Goal: Obtain resource: Obtain resource

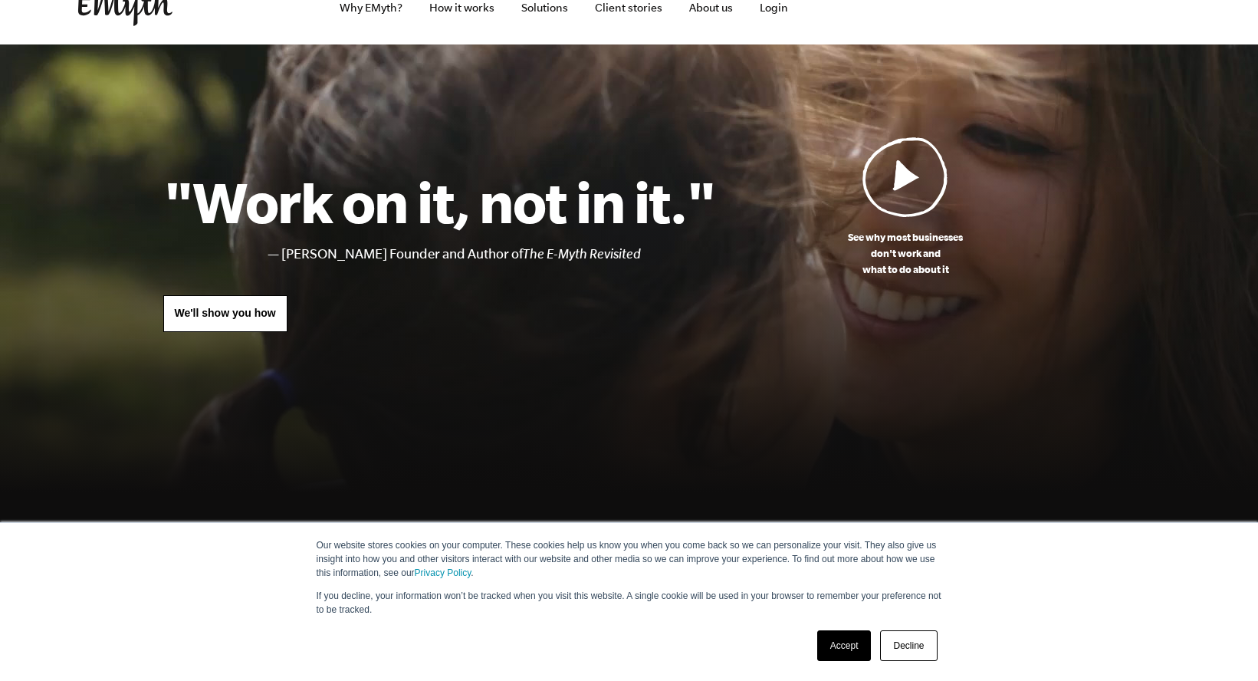
scroll to position [153, 0]
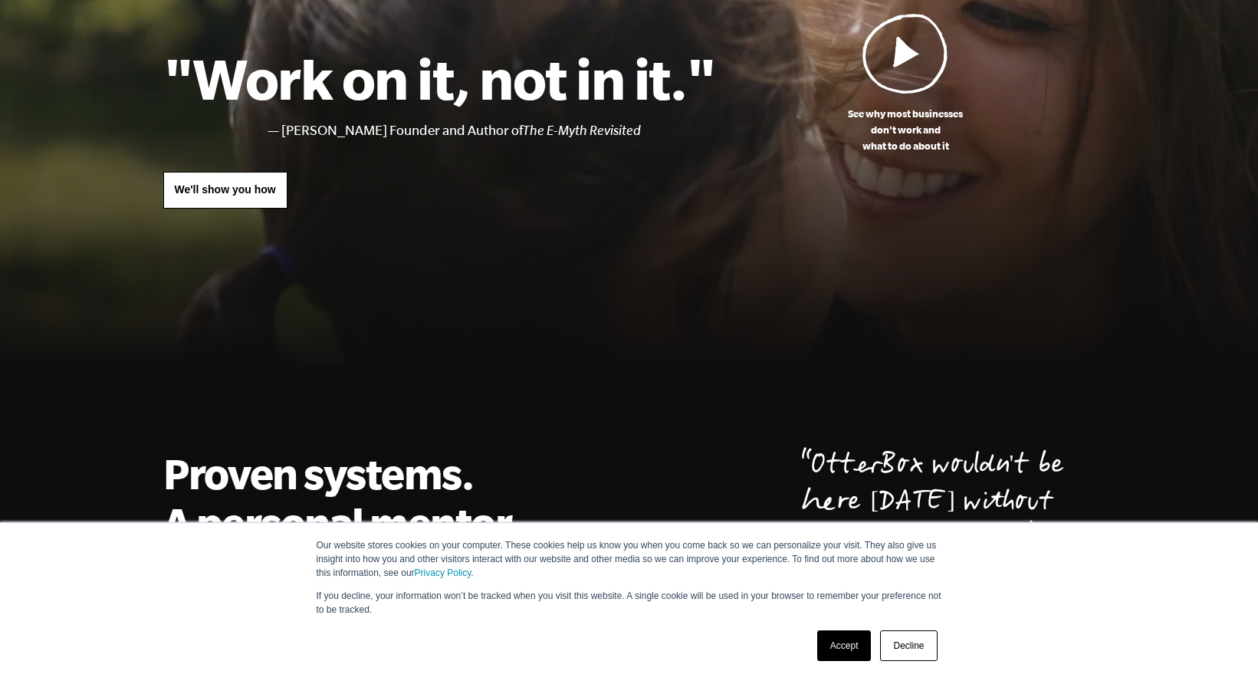
click at [903, 652] on link "Decline" at bounding box center [908, 645] width 57 height 31
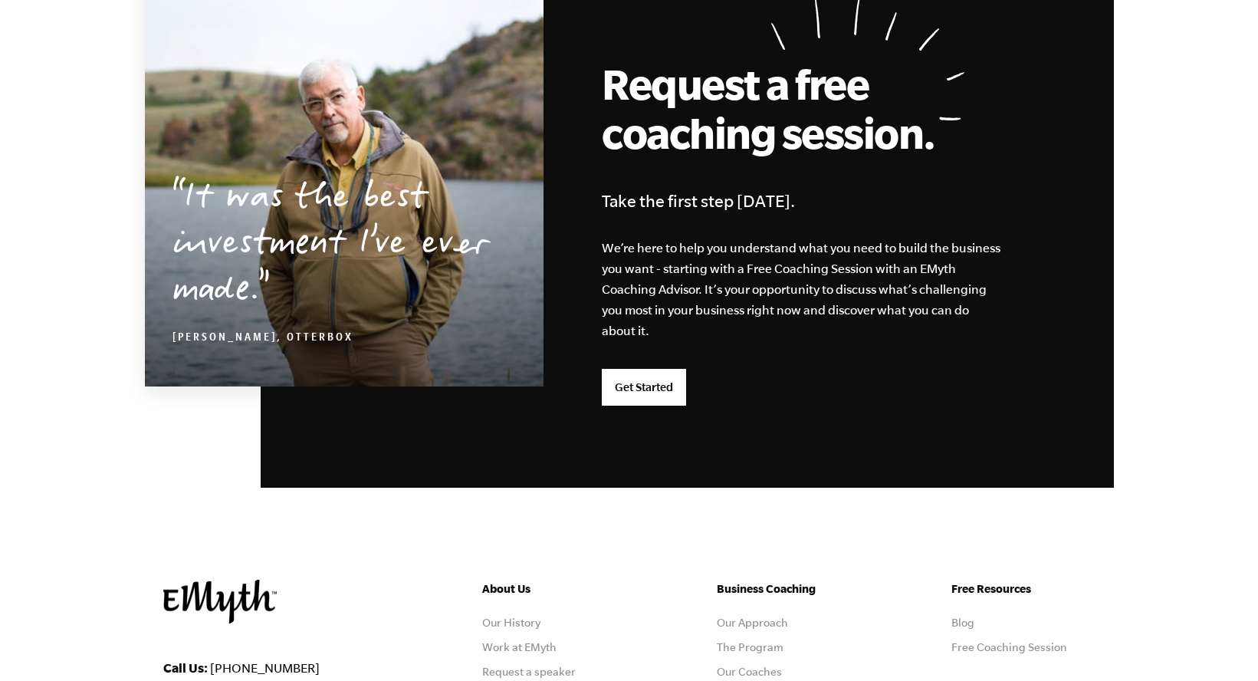
scroll to position [3580, 0]
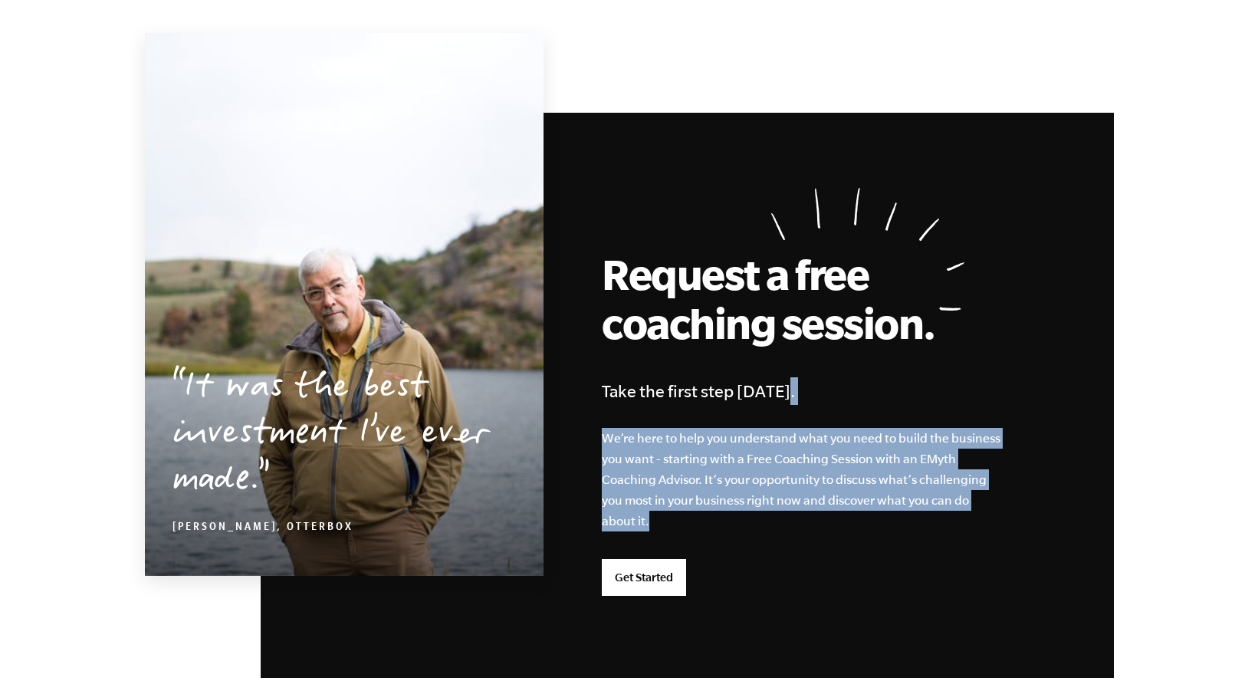
drag, startPoint x: 621, startPoint y: 404, endPoint x: 705, endPoint y: 524, distance: 145.9
click at [703, 524] on div "Request a free coaching session. Take the first step today. We’re here to help …" at bounding box center [687, 395] width 853 height 565
click at [707, 524] on p "We’re here to help you understand what you need to build the business you want …" at bounding box center [802, 479] width 400 height 103
drag, startPoint x: 708, startPoint y: 524, endPoint x: 622, endPoint y: 409, distance: 142.9
click at [623, 410] on div "Request a free coaching session. Take the first step today. We’re here to help …" at bounding box center [687, 395] width 853 height 565
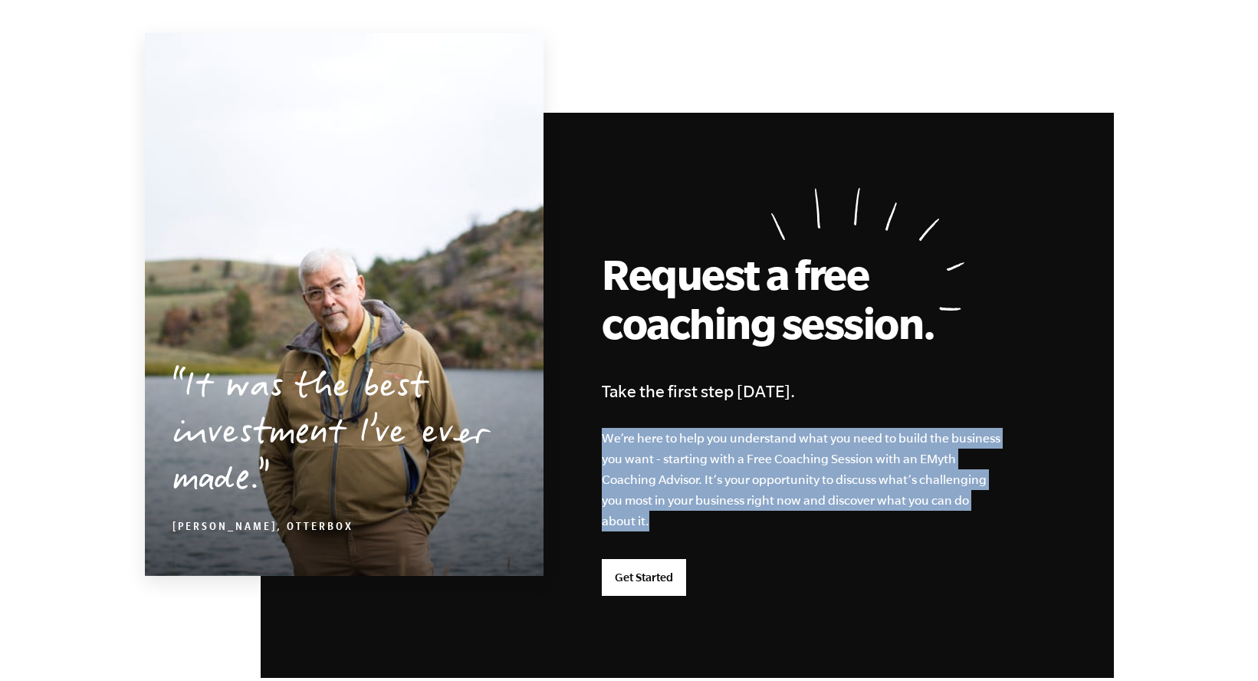
click at [622, 409] on div "Request a free coaching session. Take the first step today. We’re here to help …" at bounding box center [687, 395] width 853 height 565
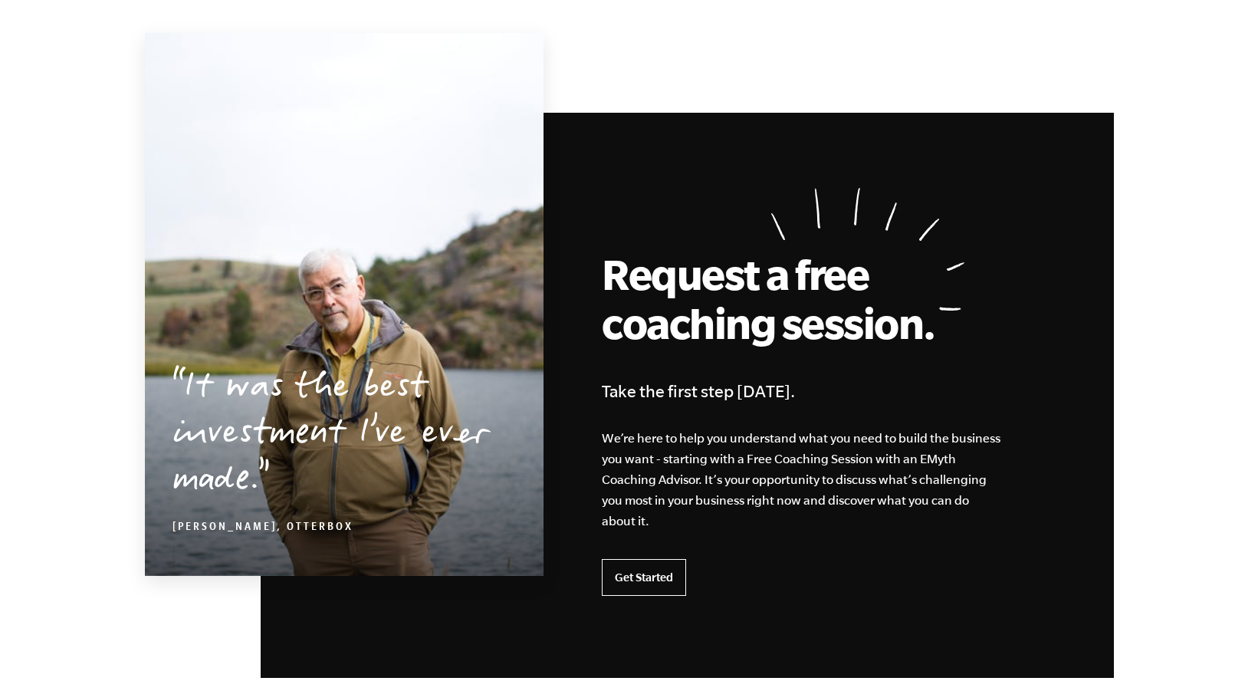
click at [646, 570] on link "Get Started" at bounding box center [644, 577] width 84 height 37
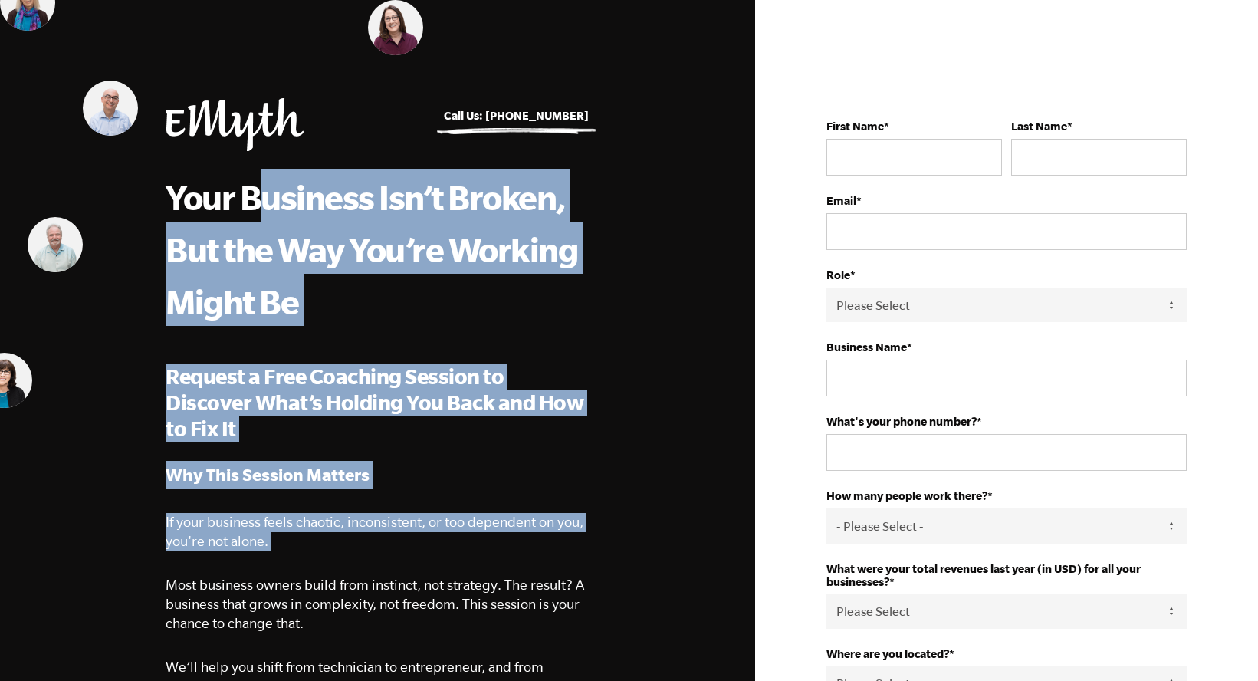
drag, startPoint x: 257, startPoint y: 206, endPoint x: 388, endPoint y: 559, distance: 376.2
click at [388, 559] on div "Your Business Isn’t Broken, But the Way You’re Working Might Be Request a Free …" at bounding box center [377, 505] width 423 height 672
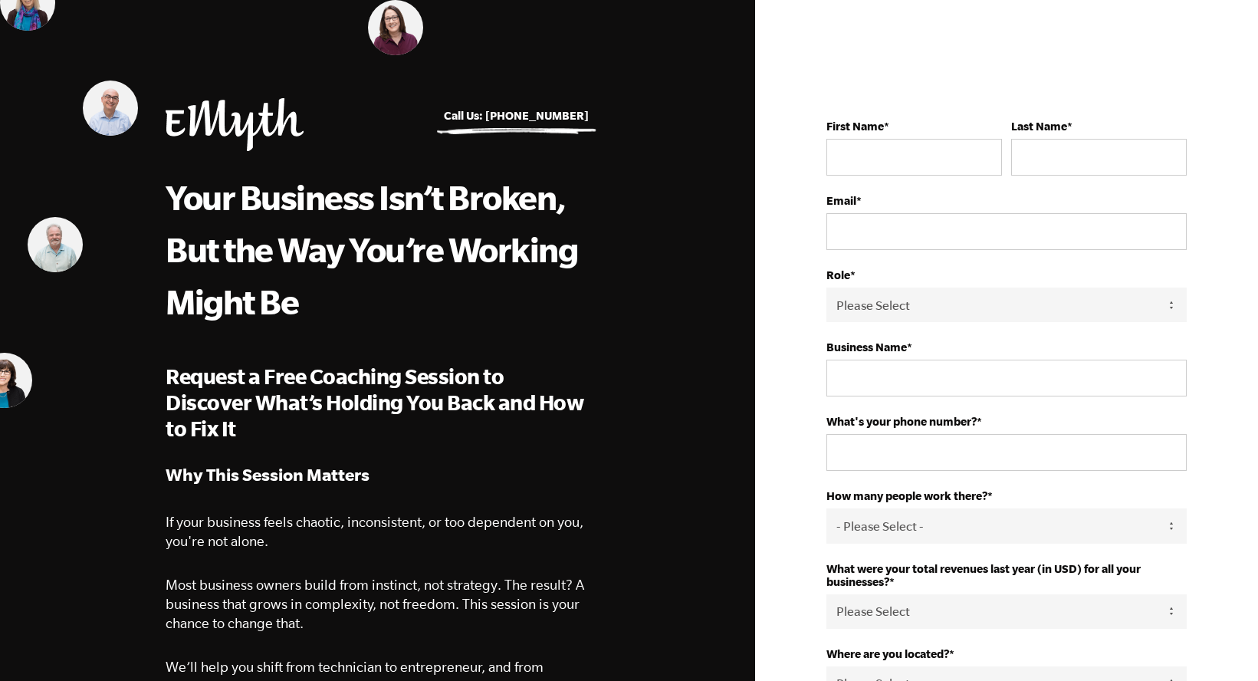
click at [388, 560] on span "Why This Session Matters If your business feels chaotic, inconsistent, or too d…" at bounding box center [377, 651] width 423 height 380
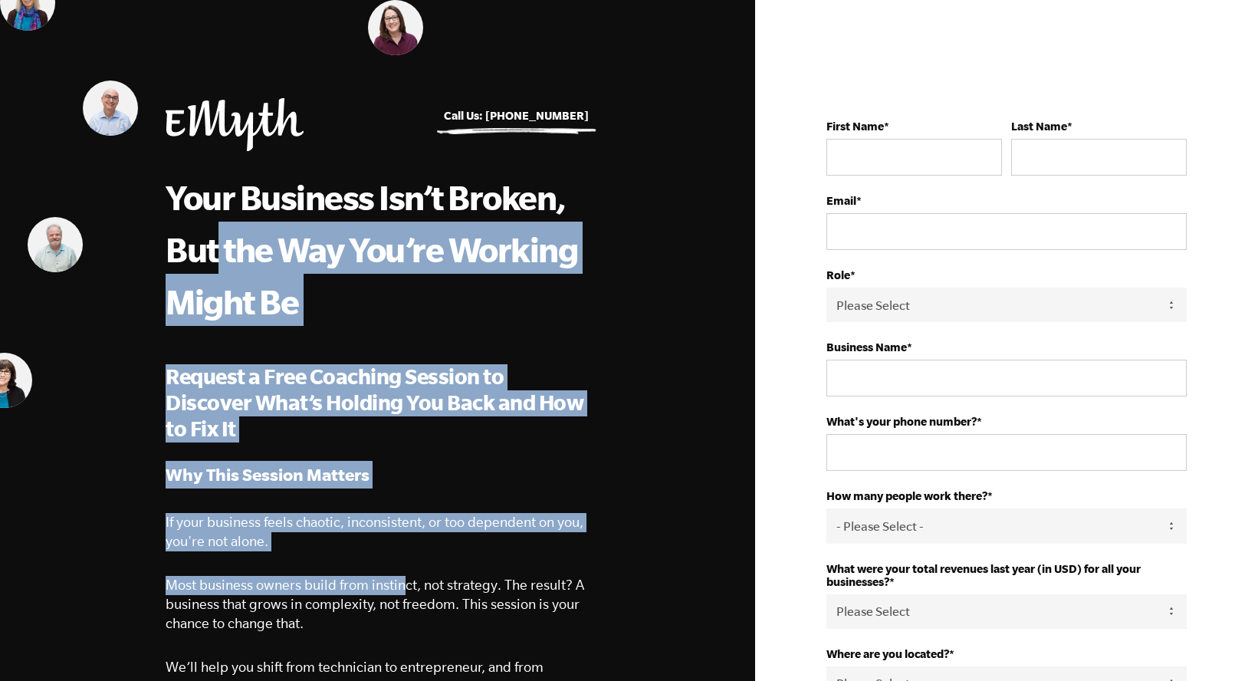
drag, startPoint x: 354, startPoint y: 491, endPoint x: 210, endPoint y: 261, distance: 270.8
click at [211, 262] on div "Your Business Isn’t Broken, But the Way You’re Working Might Be Request a Free …" at bounding box center [377, 505] width 423 height 672
click at [210, 261] on span "Your Business Isn’t Broken, But the Way You’re Working Might Be" at bounding box center [372, 249] width 412 height 143
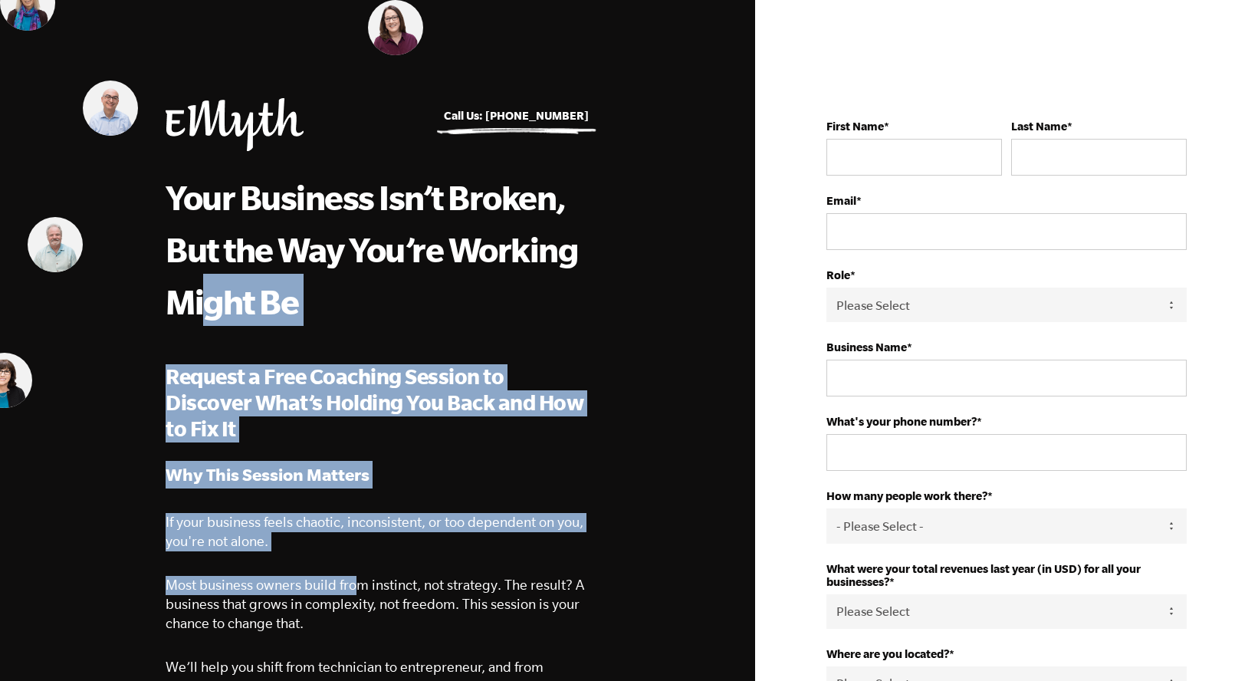
drag, startPoint x: 264, startPoint y: 418, endPoint x: 358, endPoint y: 593, distance: 198.9
click at [357, 592] on div "Your Business Isn’t Broken, But the Way You’re Working Might Be Request a Free …" at bounding box center [377, 505] width 423 height 672
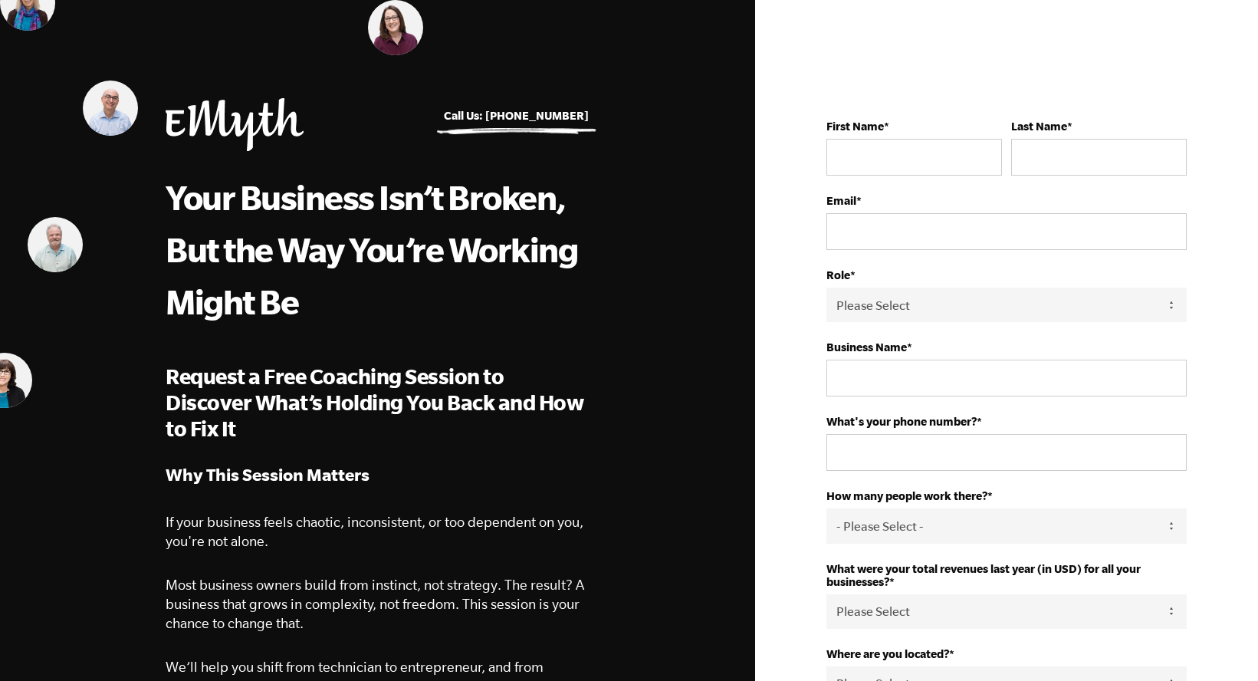
drag, startPoint x: 358, startPoint y: 593, endPoint x: 376, endPoint y: 615, distance: 27.8
click at [362, 600] on p "Most business owners build from instinct, not strategy. The result? A business …" at bounding box center [377, 604] width 423 height 57
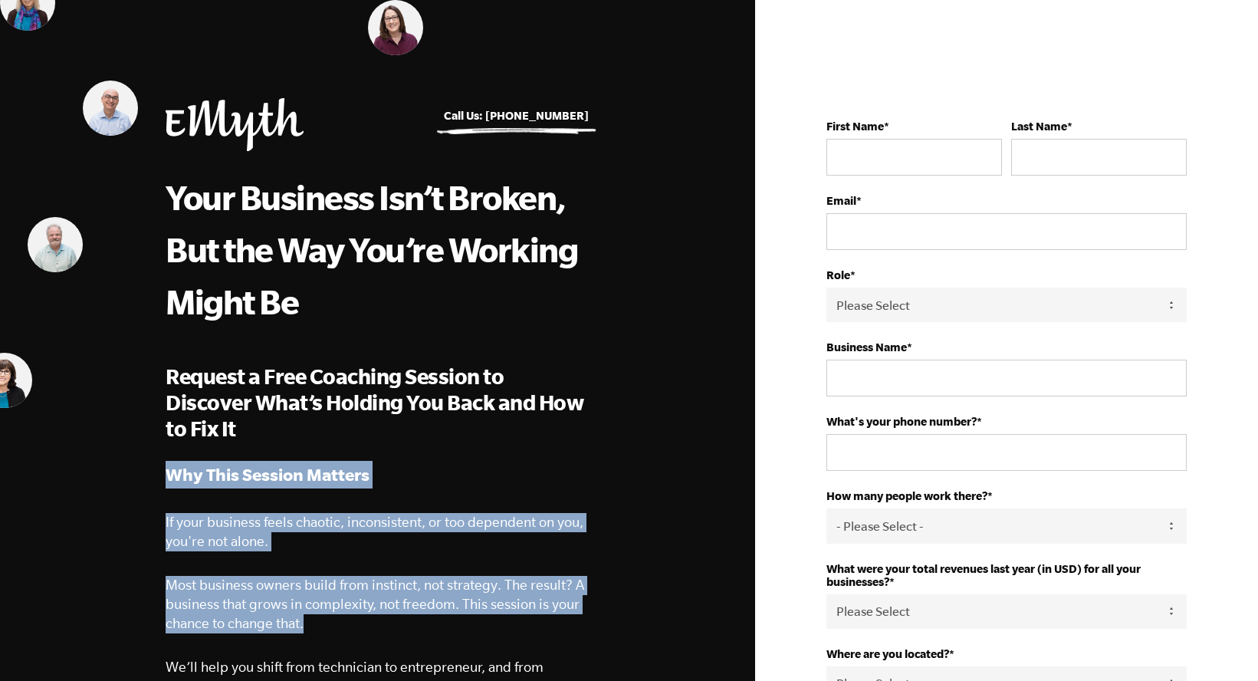
drag, startPoint x: 389, startPoint y: 626, endPoint x: 237, endPoint y: 411, distance: 263.4
click at [237, 411] on div "Your Business Isn’t Broken, But the Way You’re Working Might Be Request a Free …" at bounding box center [377, 505] width 423 height 672
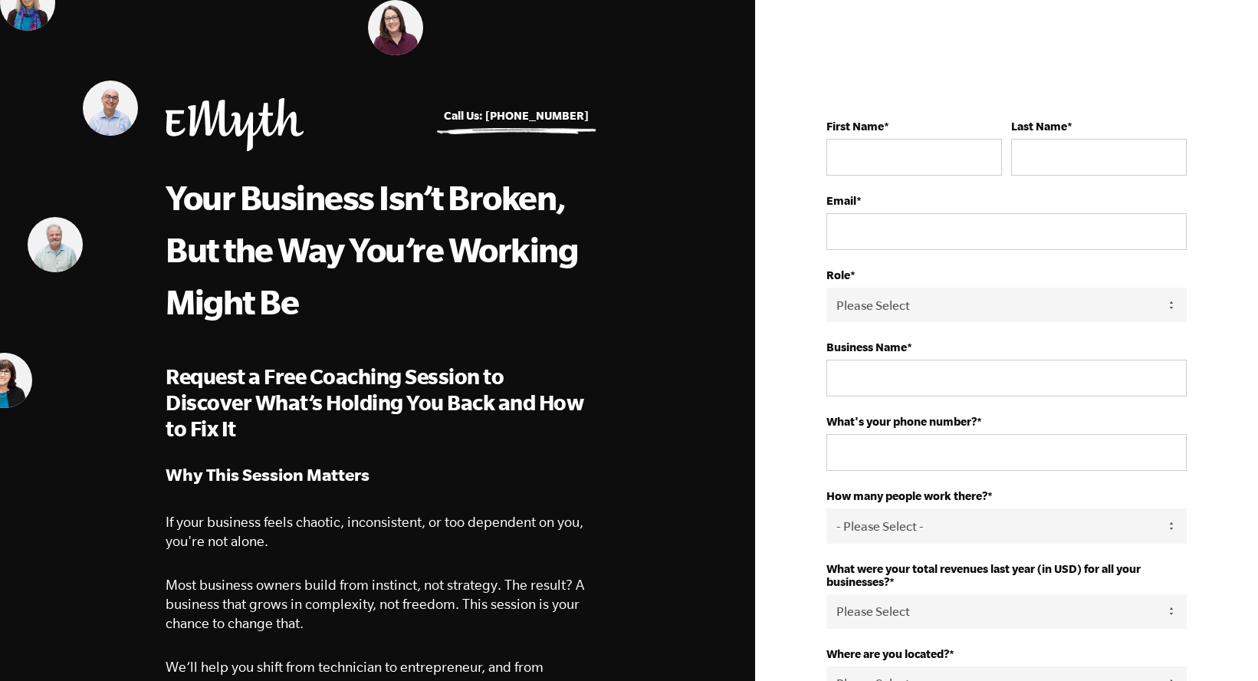
click at [231, 394] on span "Request a Free Coaching Session to Discover What’s Holding You Back and How to …" at bounding box center [375, 402] width 418 height 76
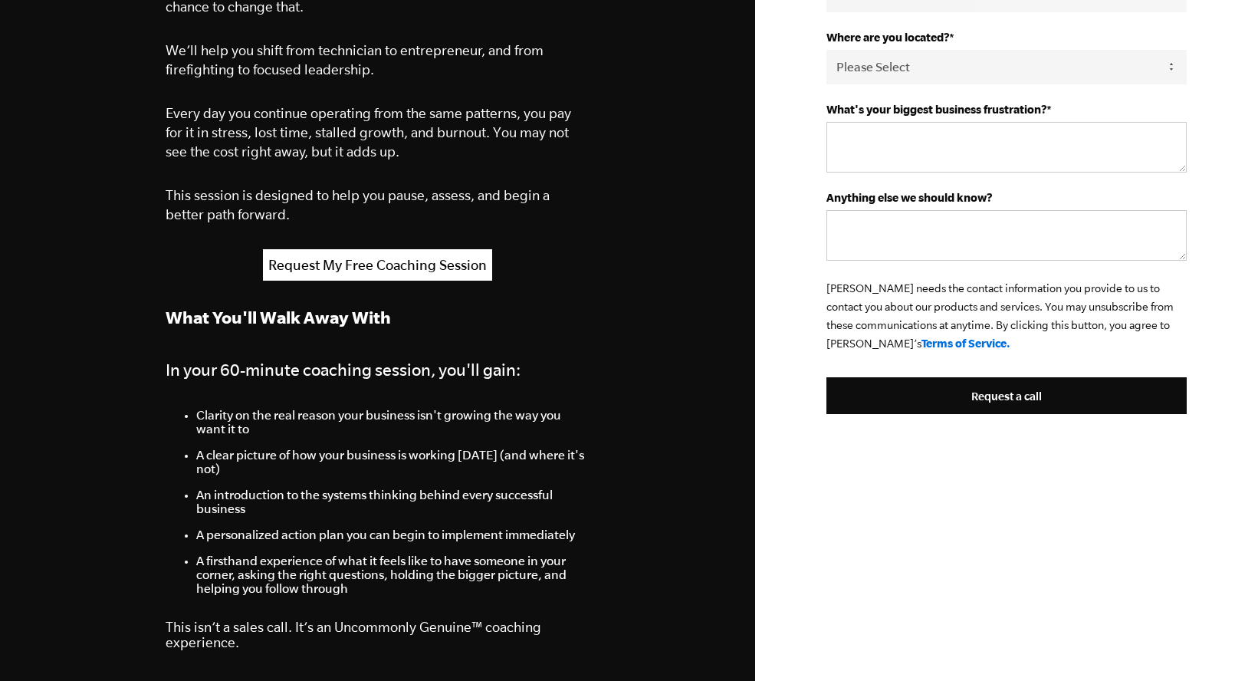
scroll to position [626, 0]
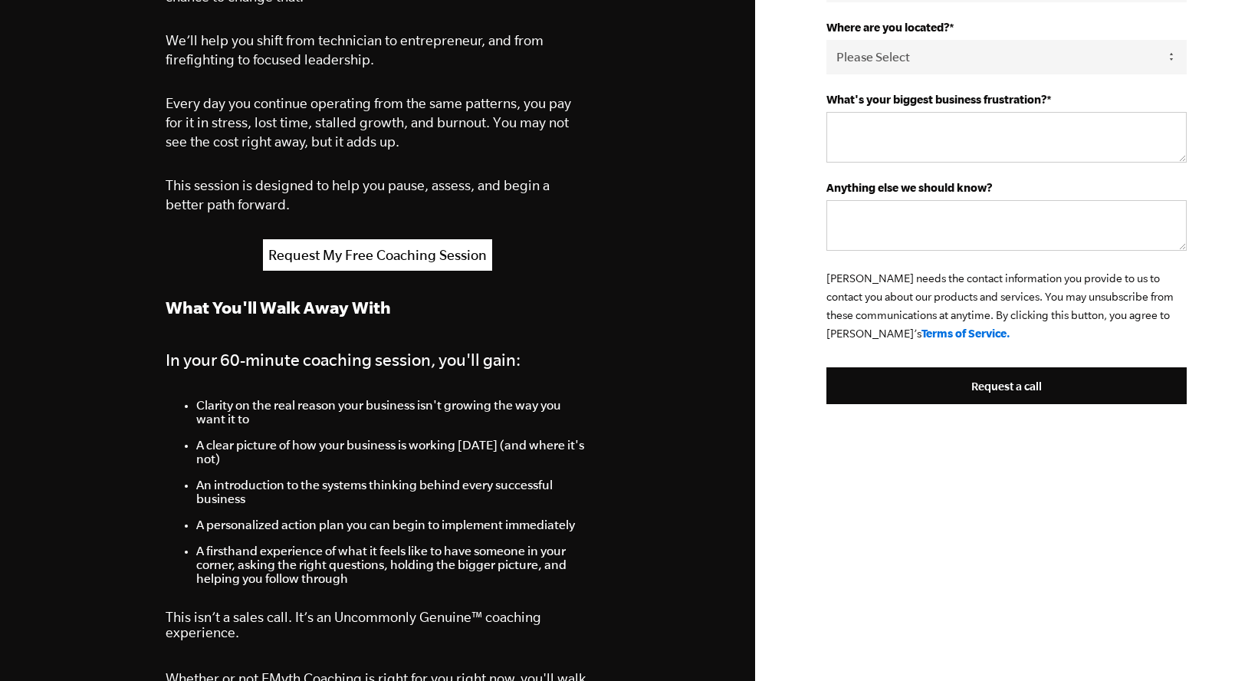
drag, startPoint x: 162, startPoint y: 372, endPoint x: 376, endPoint y: 623, distance: 329.5
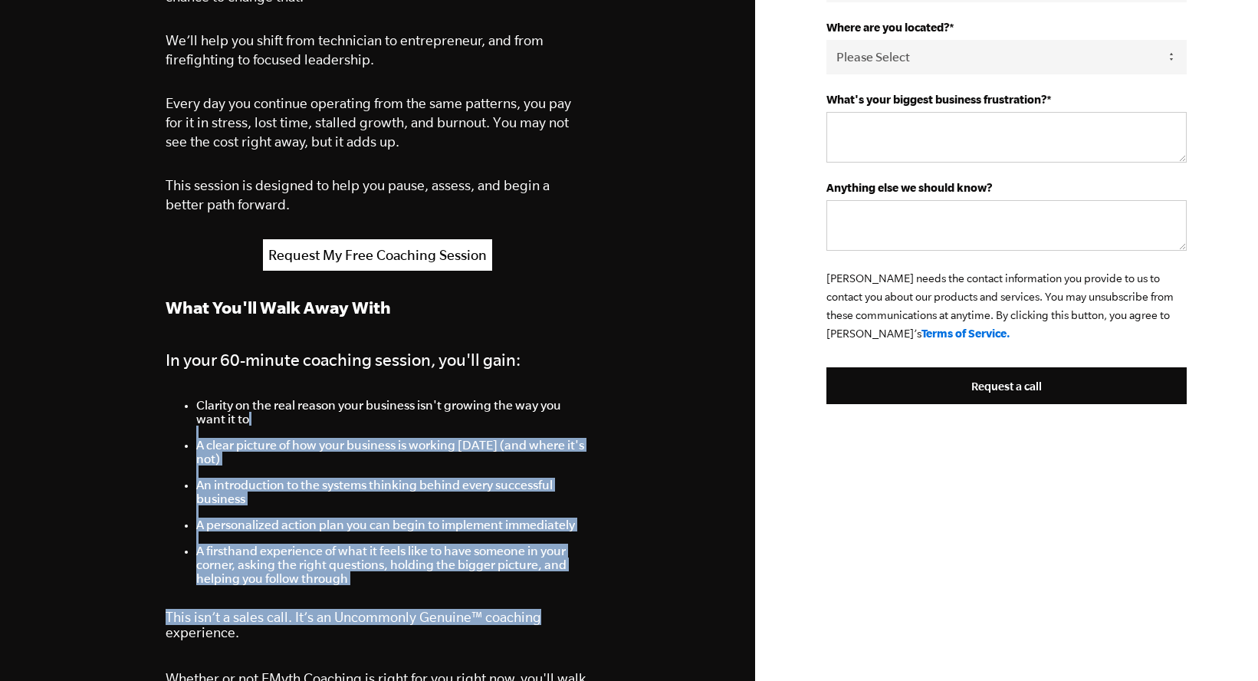
drag, startPoint x: 548, startPoint y: 624, endPoint x: 124, endPoint y: 431, distance: 465.9
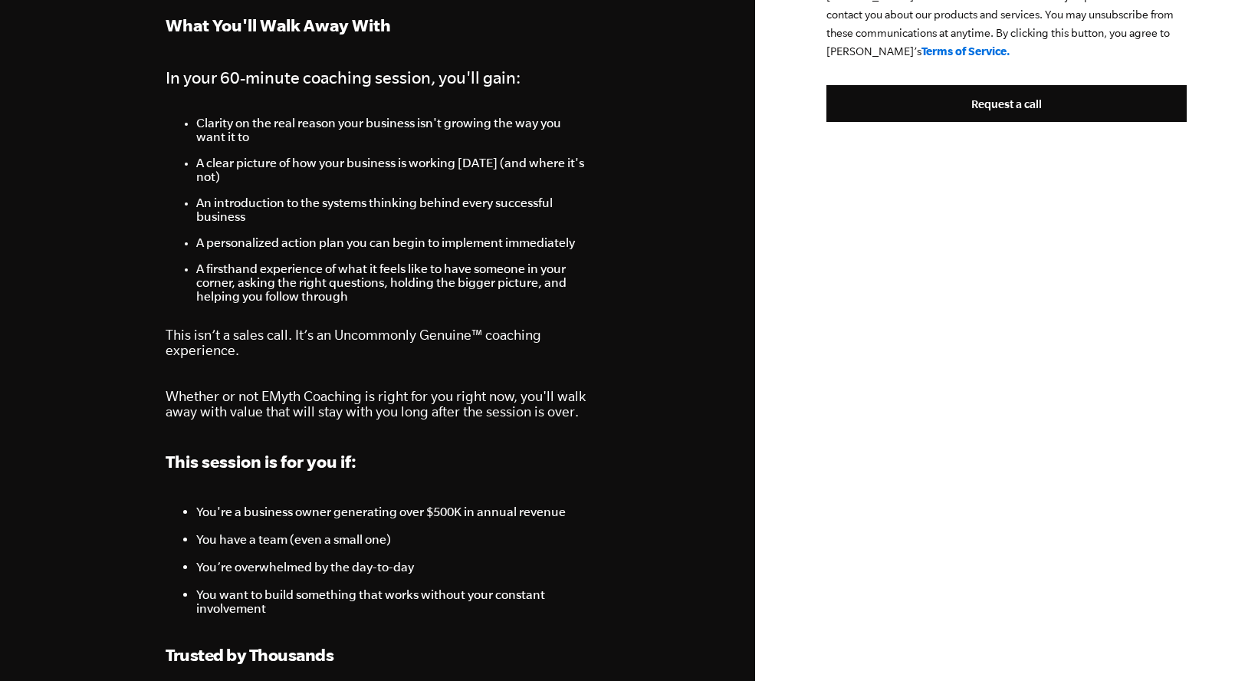
scroll to position [918, 0]
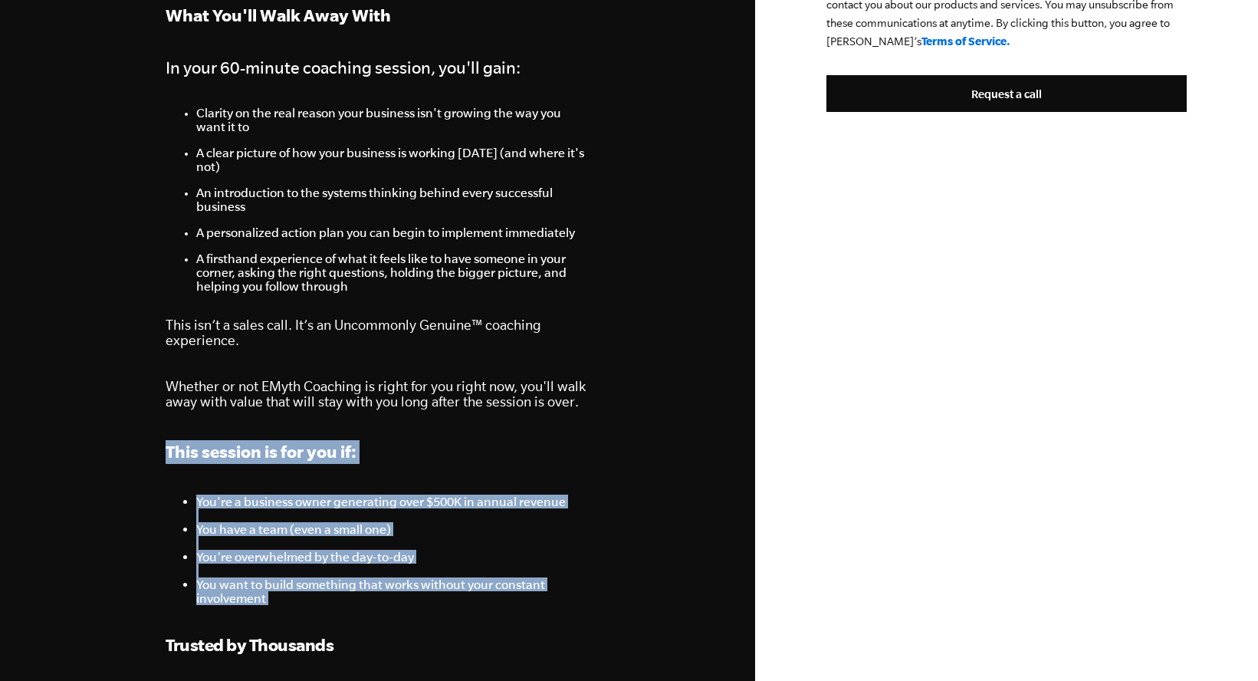
drag, startPoint x: 122, startPoint y: 433, endPoint x: 433, endPoint y: 627, distance: 366.8
click at [432, 627] on section "Call Us: +1 541.552.4600 Your Business Isn’t Broken, But the Way You’re Working…" at bounding box center [629, 638] width 1258 height 3113
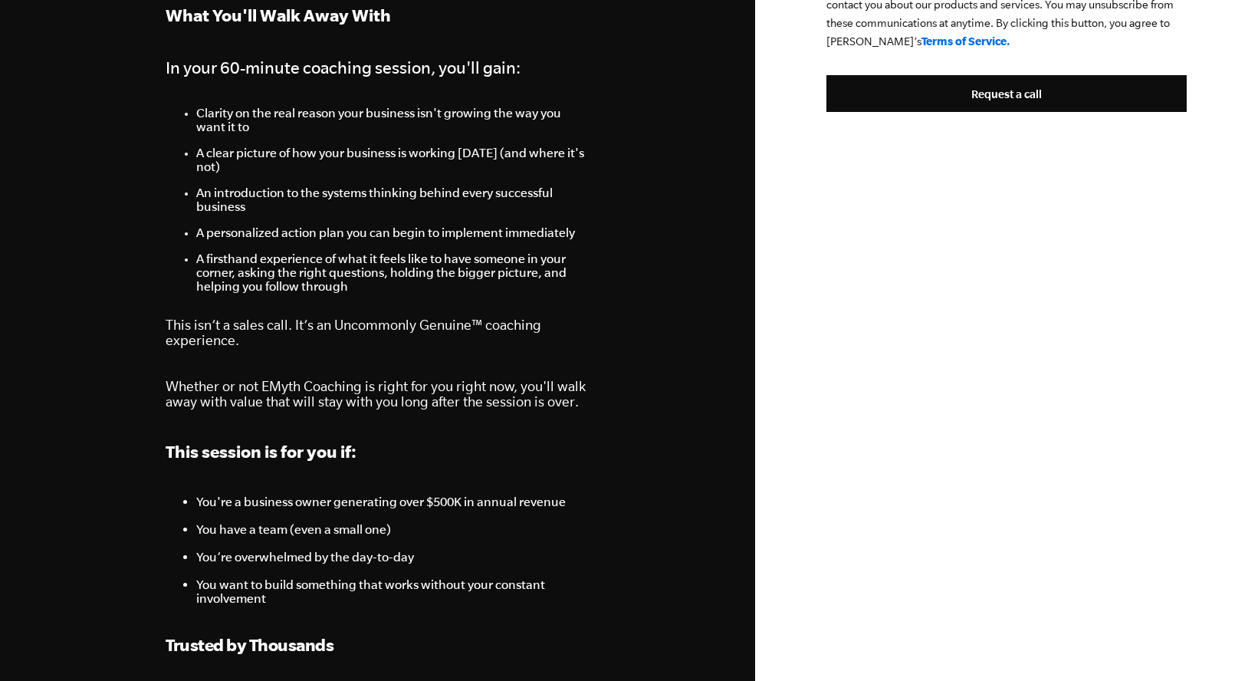
click at [433, 626] on div "Your Business Isn’t Broken, But the Way You’re Working Might Be Request a Free …" at bounding box center [377, 275] width 423 height 2049
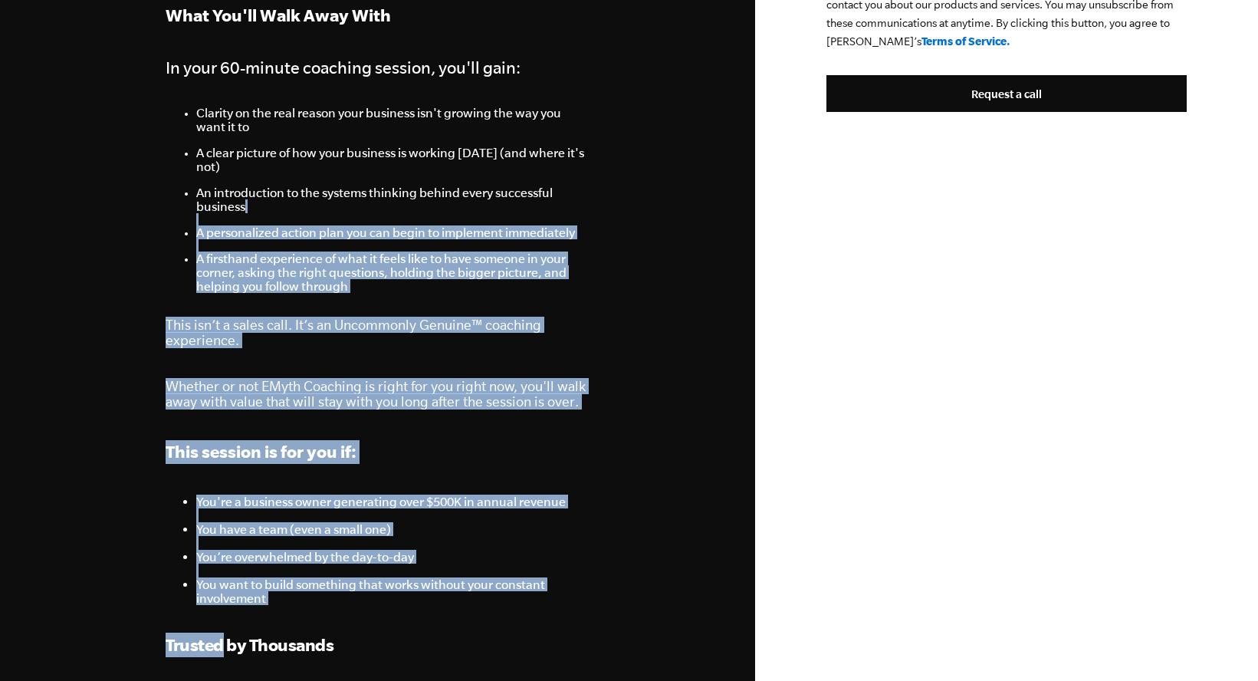
drag, startPoint x: 433, startPoint y: 626, endPoint x: 65, endPoint y: 217, distance: 550.5
click at [65, 218] on section "Call Us: +1 541.552.4600 Your Business Isn’t Broken, But the Way You’re Working…" at bounding box center [629, 638] width 1258 height 3113
click at [65, 217] on section "Call Us: +1 541.552.4600 Your Business Isn’t Broken, But the Way You’re Working…" at bounding box center [629, 638] width 1258 height 3113
drag, startPoint x: 67, startPoint y: 251, endPoint x: 170, endPoint y: 629, distance: 392.6
click at [170, 629] on section "Call Us: +1 541.552.4600 Your Business Isn’t Broken, But the Way You’re Working…" at bounding box center [629, 638] width 1258 height 3113
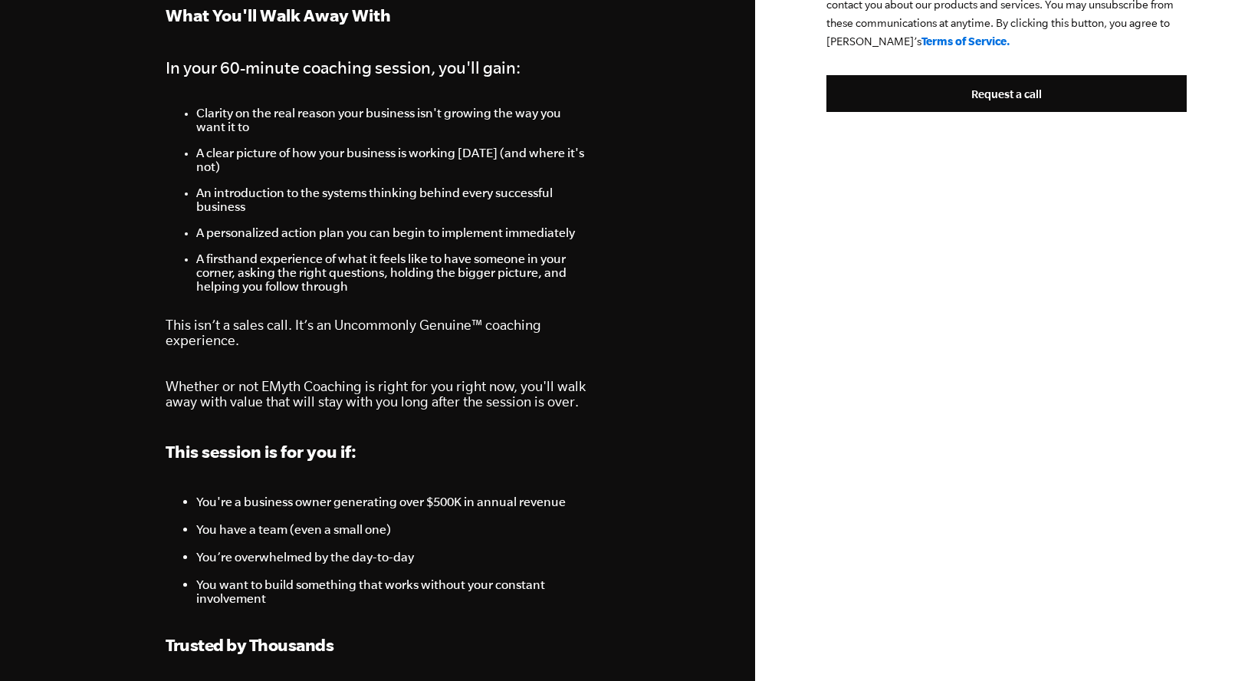
click at [168, 619] on div "Your Business Isn’t Broken, But the Way You’re Working Might Be Request a Free …" at bounding box center [377, 275] width 423 height 2049
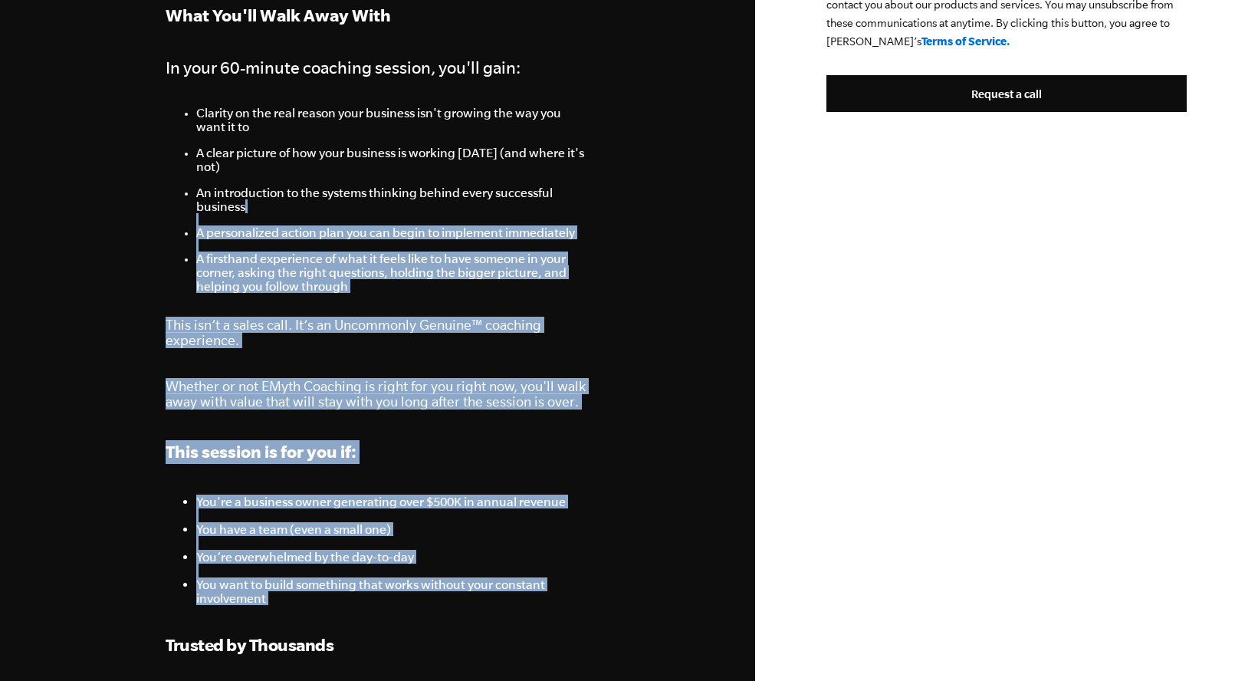
drag, startPoint x: 168, startPoint y: 617, endPoint x: 75, endPoint y: 220, distance: 407.8
click at [75, 220] on section "Call Us: +1 541.552.4600 Your Business Isn’t Broken, But the Way You’re Working…" at bounding box center [629, 638] width 1258 height 3113
drag, startPoint x: 172, startPoint y: 365, endPoint x: 453, endPoint y: 611, distance: 373.8
click at [453, 611] on section "Call Us: +1 541.552.4600 Your Business Isn’t Broken, But the Way You’re Working…" at bounding box center [629, 638] width 1258 height 3113
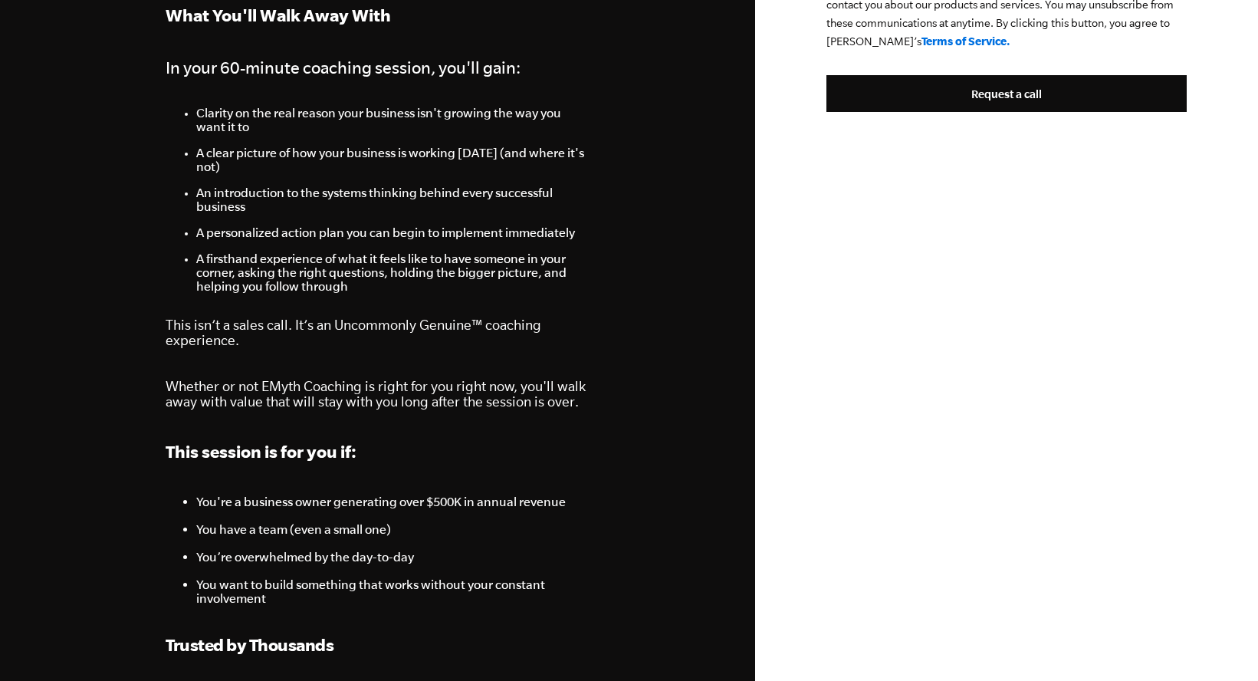
click at [453, 611] on div "Your Business Isn’t Broken, But the Way You’re Working Might Be Request a Free …" at bounding box center [377, 275] width 423 height 2049
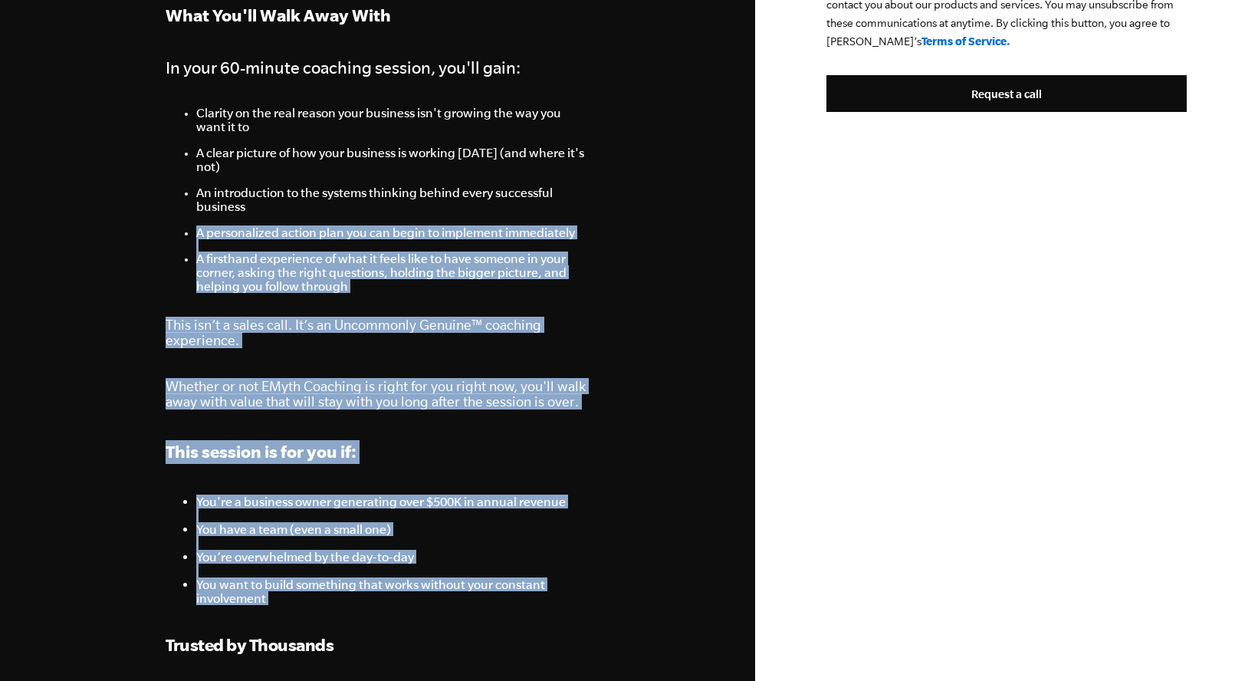
drag, startPoint x: 455, startPoint y: 612, endPoint x: 111, endPoint y: 239, distance: 506.7
click at [112, 240] on section "Call Us: +1 541.552.4600 Your Business Isn’t Broken, But the Way You’re Working…" at bounding box center [629, 638] width 1258 height 3113
click at [111, 239] on section "Call Us: +1 541.552.4600 Your Business Isn’t Broken, But the Way You’re Working…" at bounding box center [629, 638] width 1258 height 3113
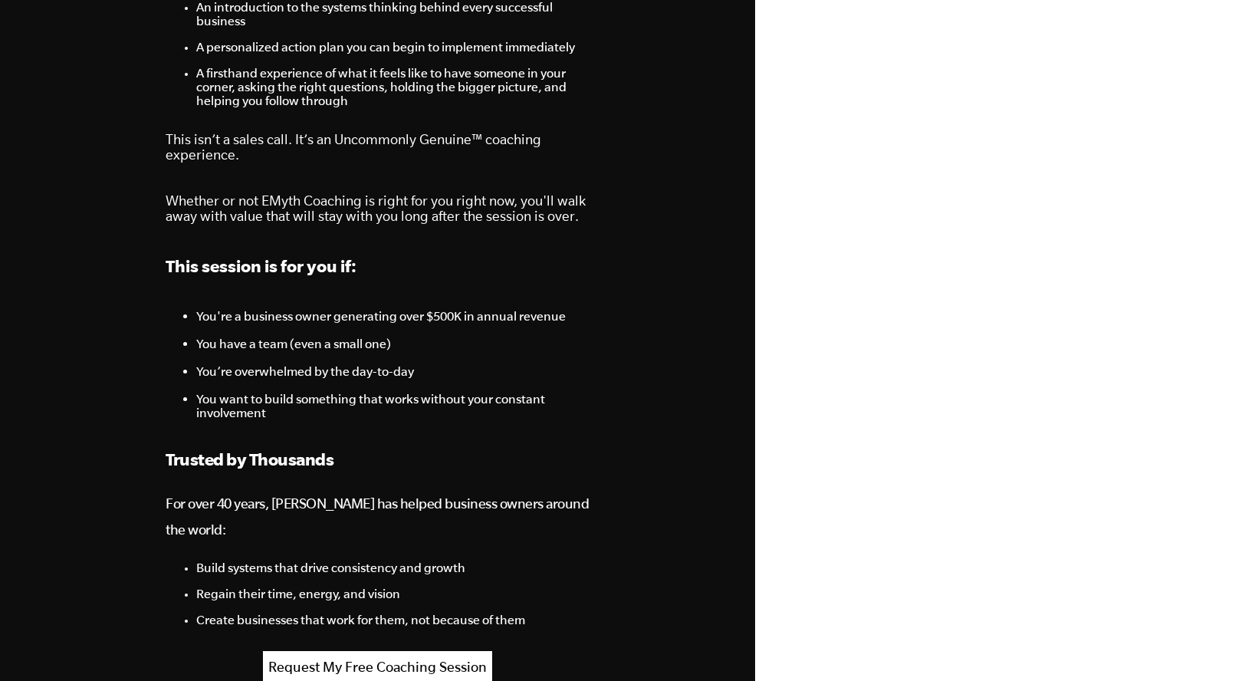
scroll to position [1114, 0]
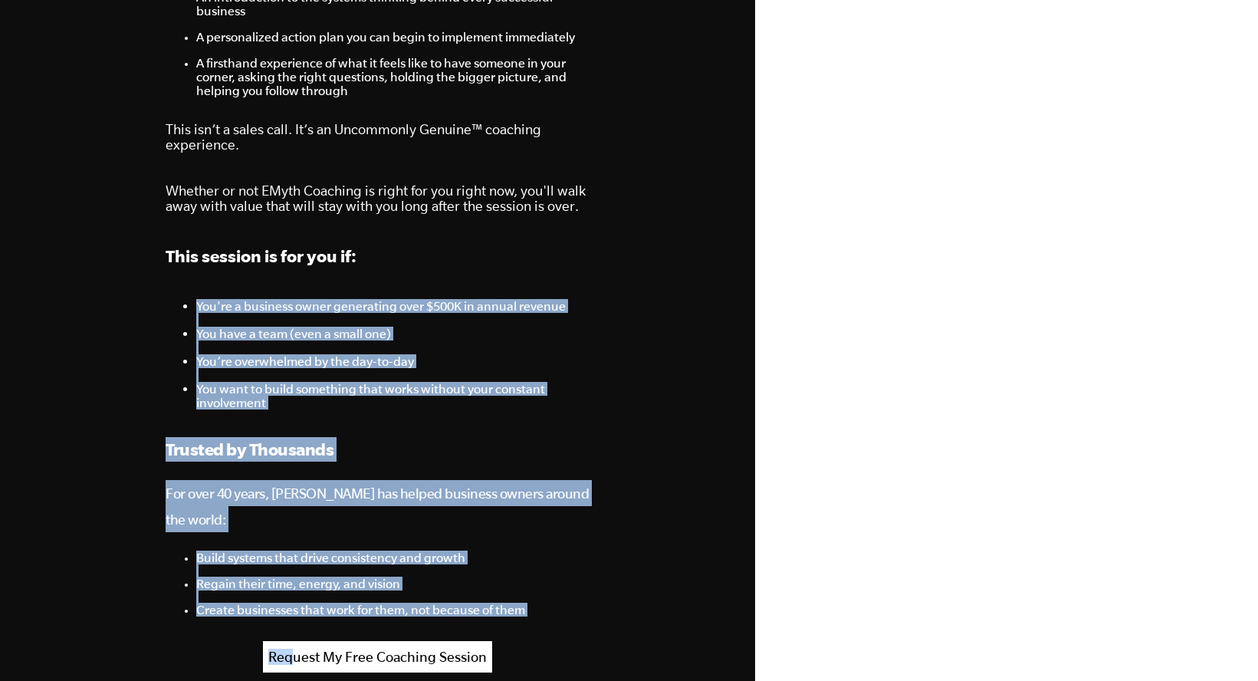
drag, startPoint x: 207, startPoint y: 435, endPoint x: 190, endPoint y: 632, distance: 197.8
click at [190, 632] on div "Call Us: +1 541.552.4600 Your Business Isn’t Broken, But the Way You’re Working…" at bounding box center [377, 442] width 460 height 3113
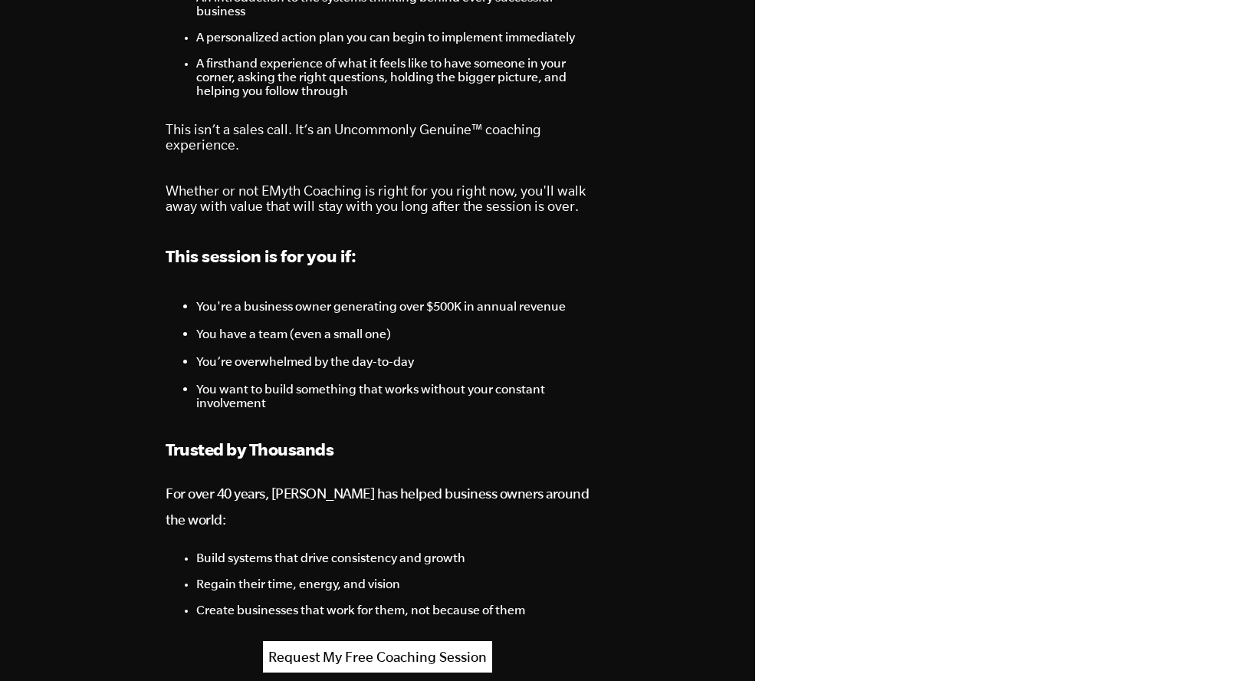
click at [178, 611] on div "Trusted by Thousands For over 40 years, EMyth has helped business owners around…" at bounding box center [377, 566] width 423 height 258
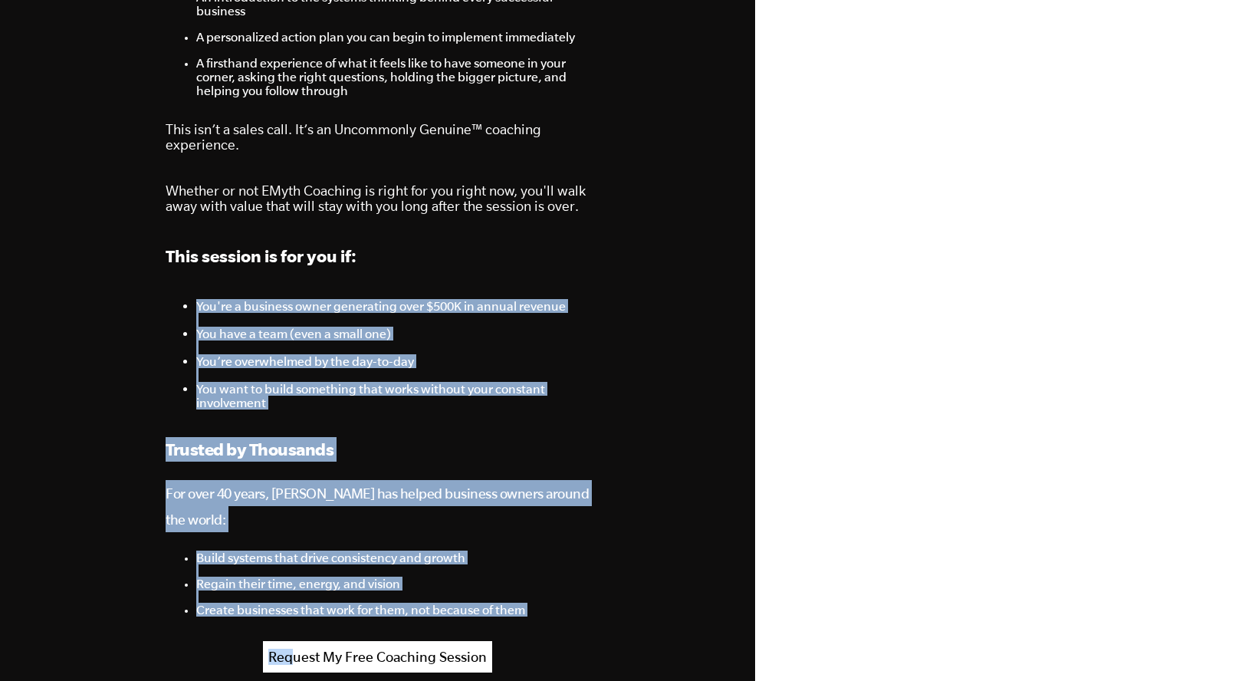
drag, startPoint x: 171, startPoint y: 598, endPoint x: 71, endPoint y: 289, distance: 324.9
click at [71, 289] on section "Call Us: +1 541.552.4600 Your Business Isn’t Broken, But the Way You’re Working…" at bounding box center [629, 442] width 1258 height 3113
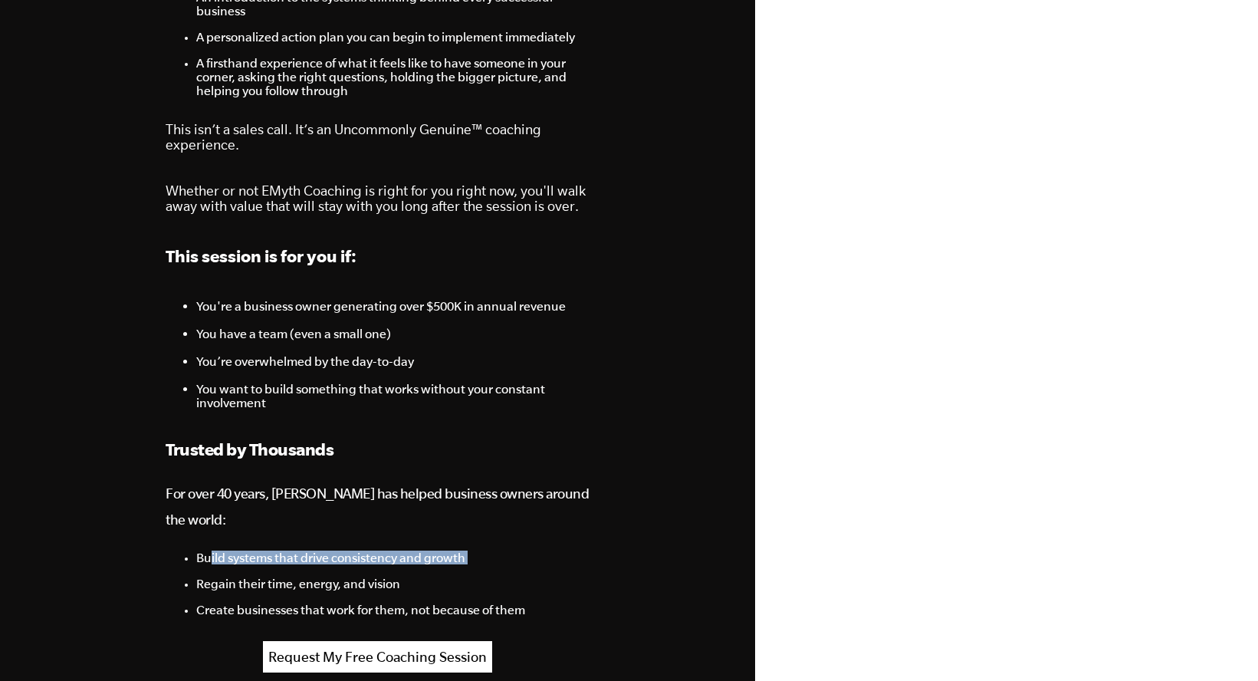
drag, startPoint x: 212, startPoint y: 530, endPoint x: 479, endPoint y: 548, distance: 267.4
click at [479, 550] on li "Build systems that drive consistency and growth" at bounding box center [392, 563] width 393 height 26
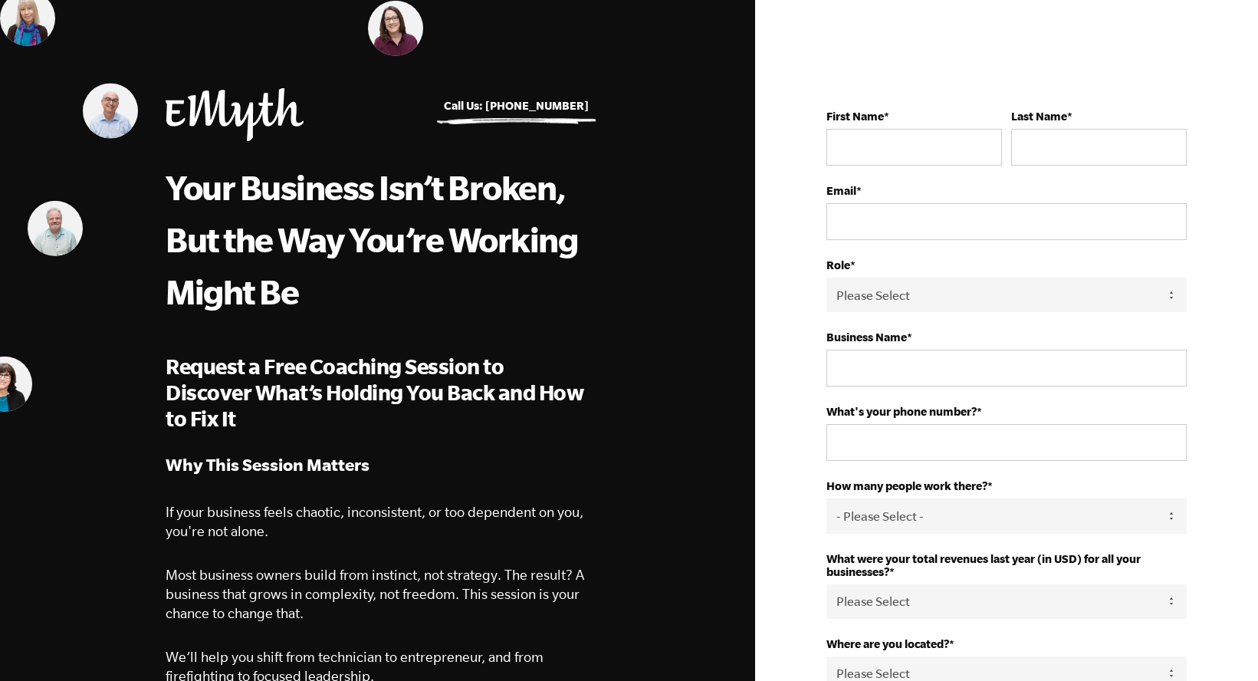
scroll to position [0, 0]
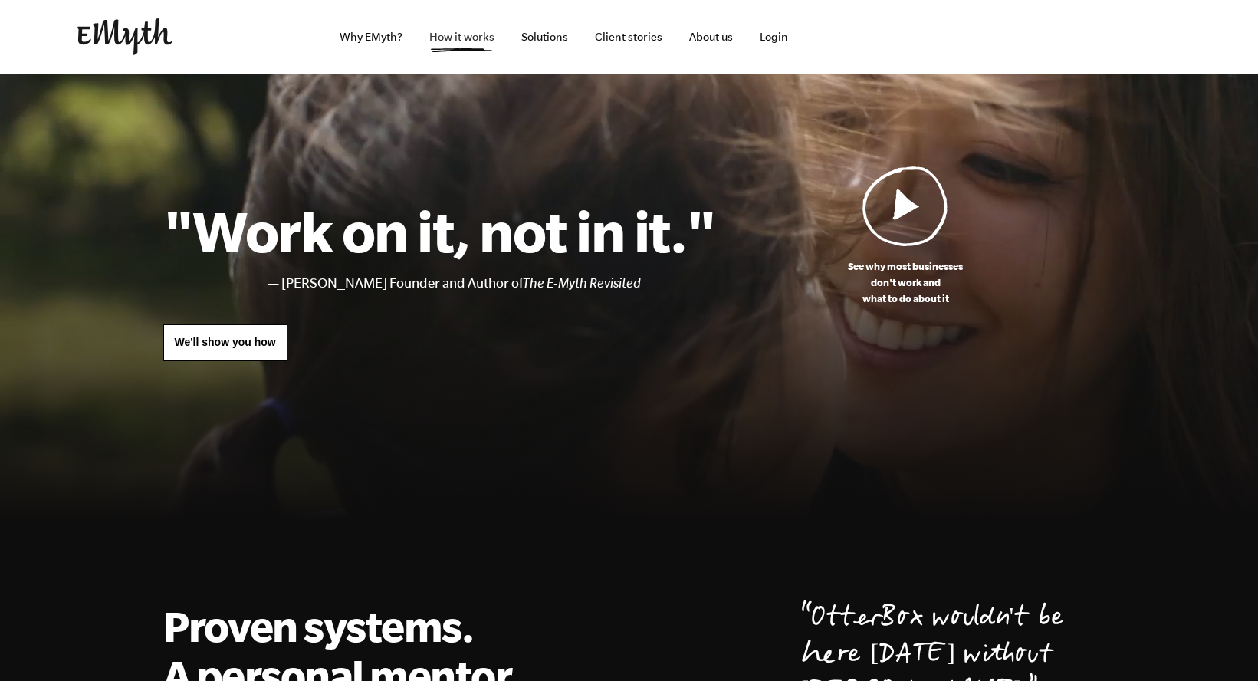
click at [470, 34] on link "How it works" at bounding box center [462, 37] width 90 height 74
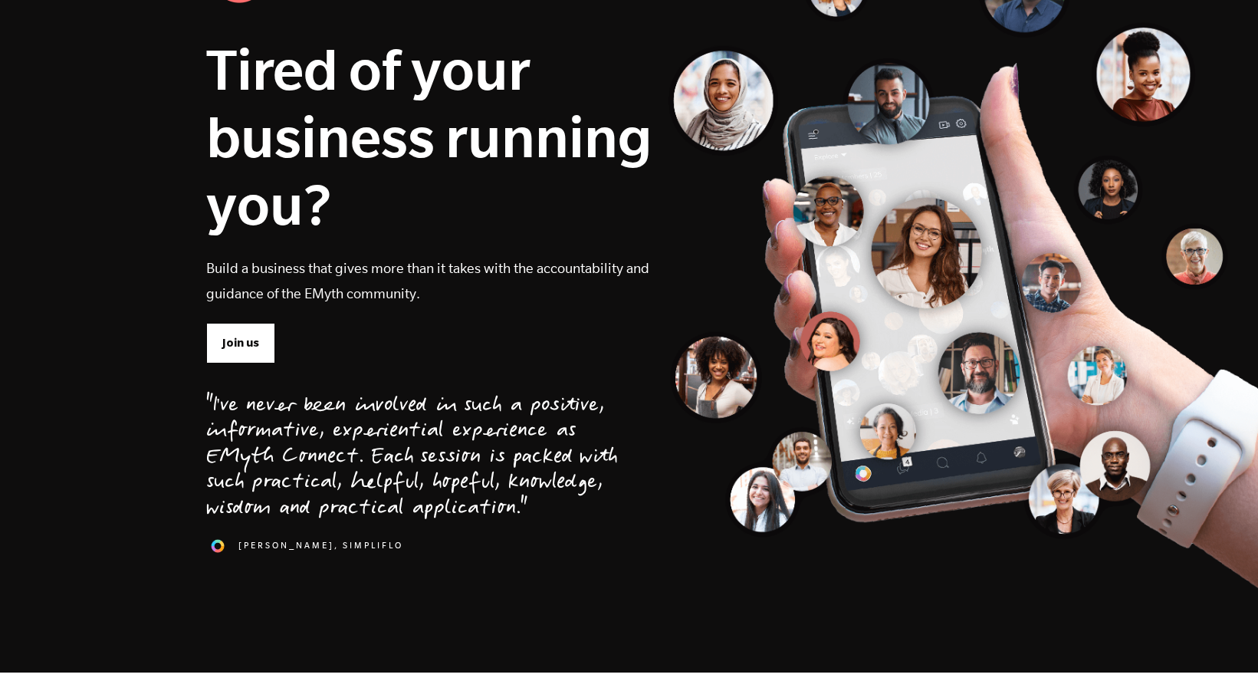
scroll to position [177, 0]
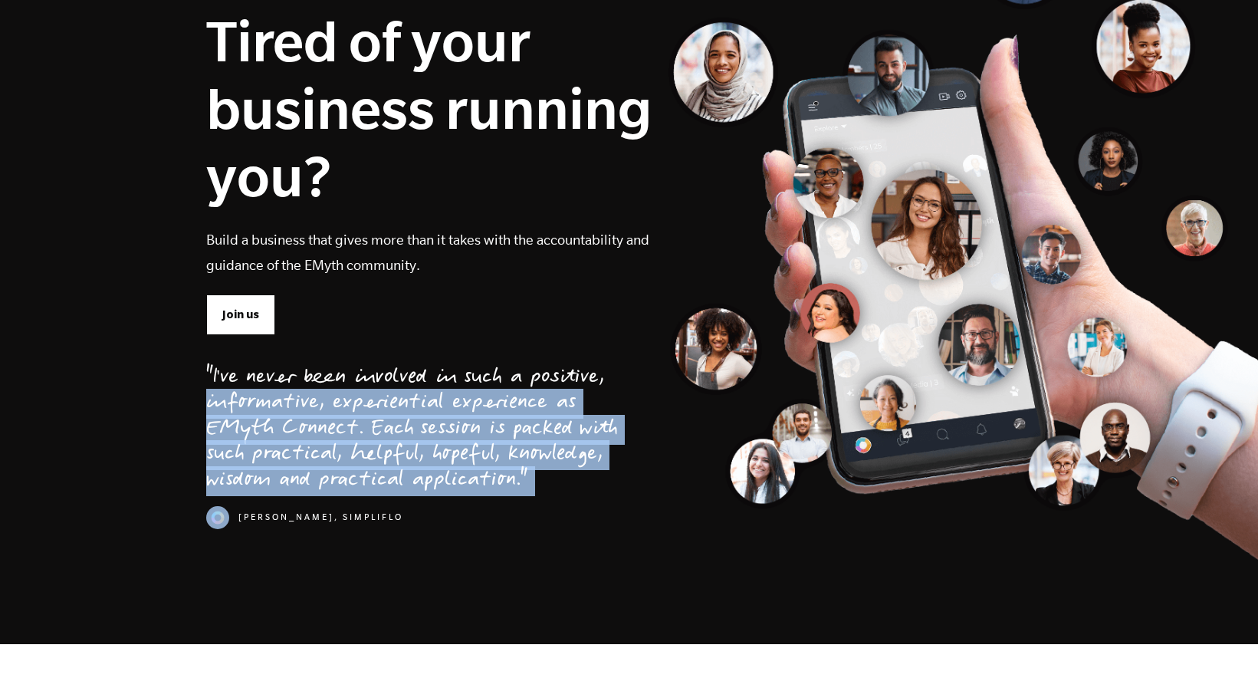
drag, startPoint x: 383, startPoint y: 369, endPoint x: 525, endPoint y: 492, distance: 188.0
click at [525, 492] on div ""I've never been involved in such a positive, informative, experiential experie…" at bounding box center [412, 443] width 412 height 217
click at [524, 489] on div ""I've never been involved in such a positive, informative, experiential experie…" at bounding box center [412, 430] width 412 height 129
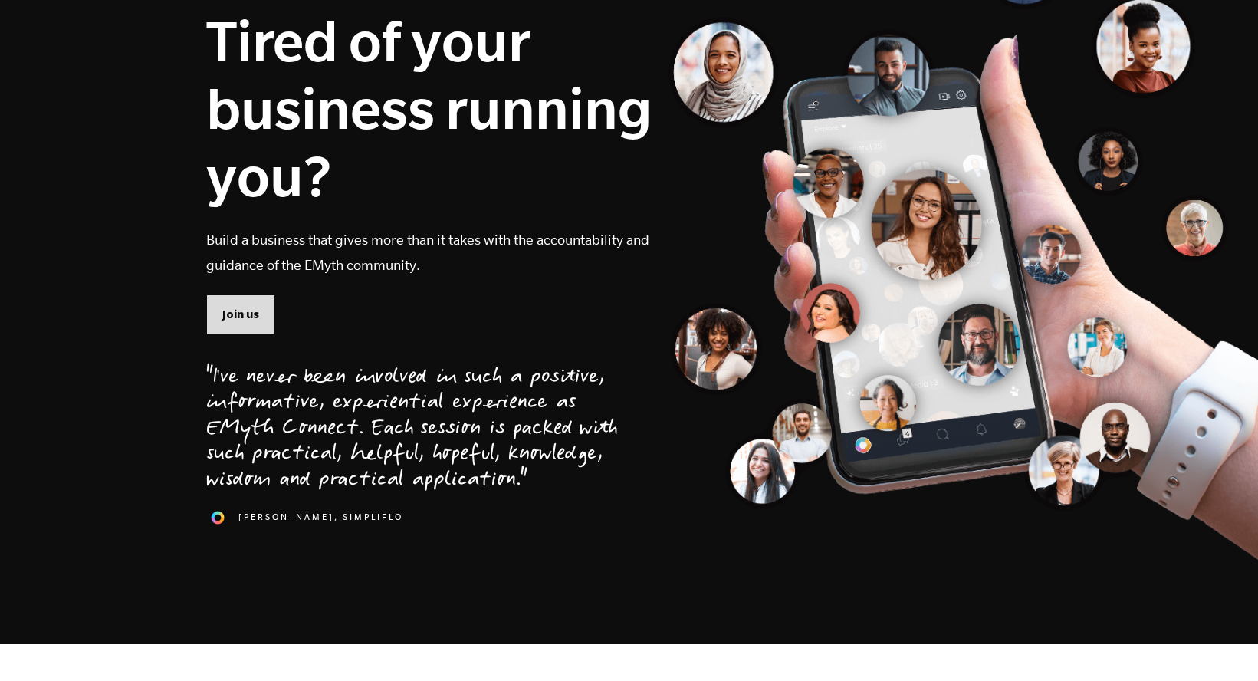
click at [241, 319] on span "Join us" at bounding box center [240, 314] width 37 height 17
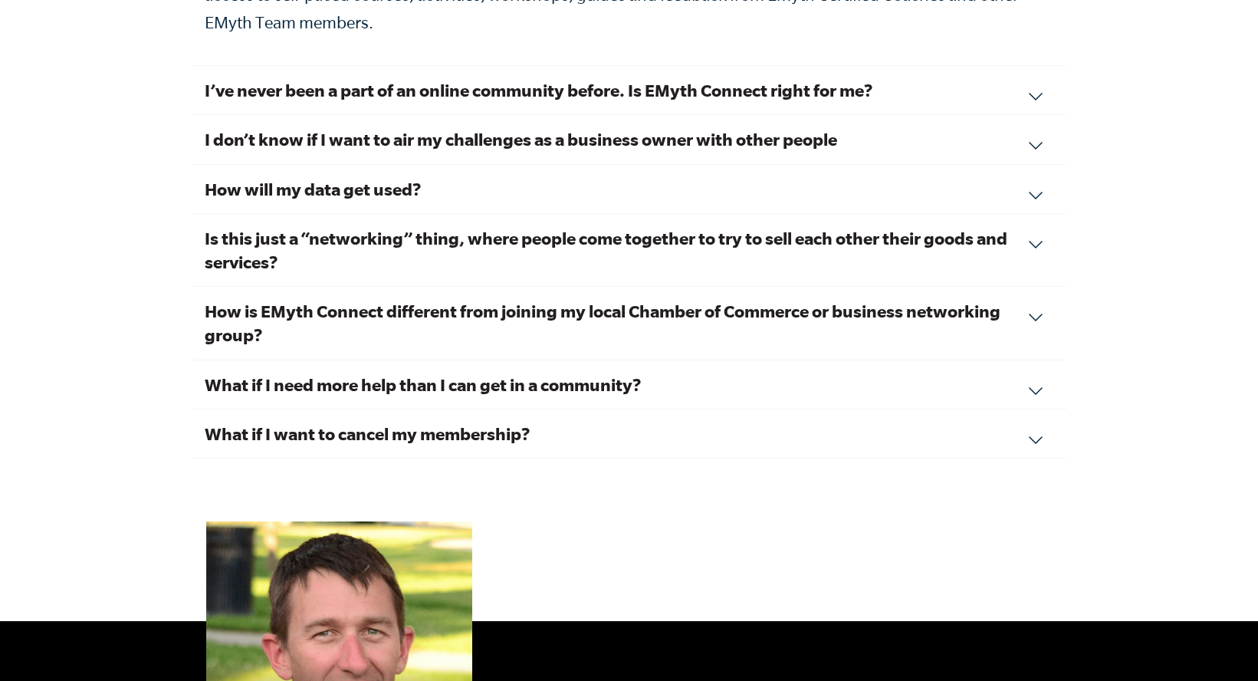
scroll to position [5208, 0]
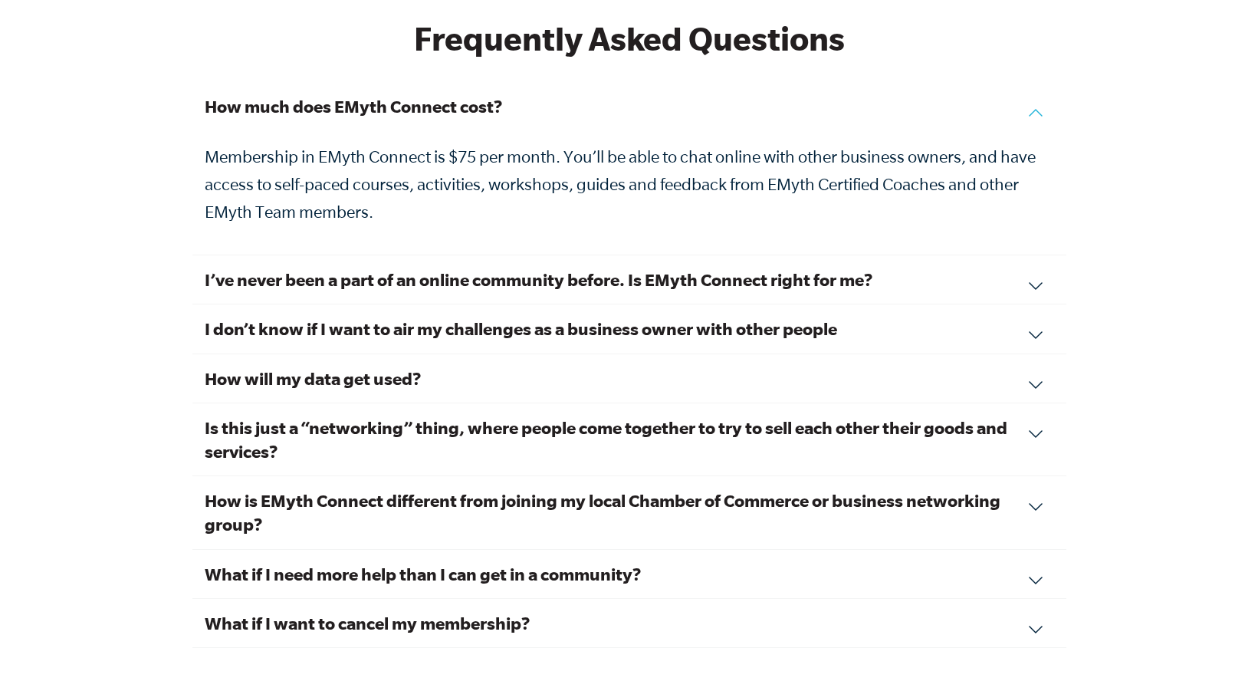
click at [412, 268] on h3 "I’ve never been a part of an online community before. Is EMyth Connect right fo…" at bounding box center [629, 280] width 849 height 24
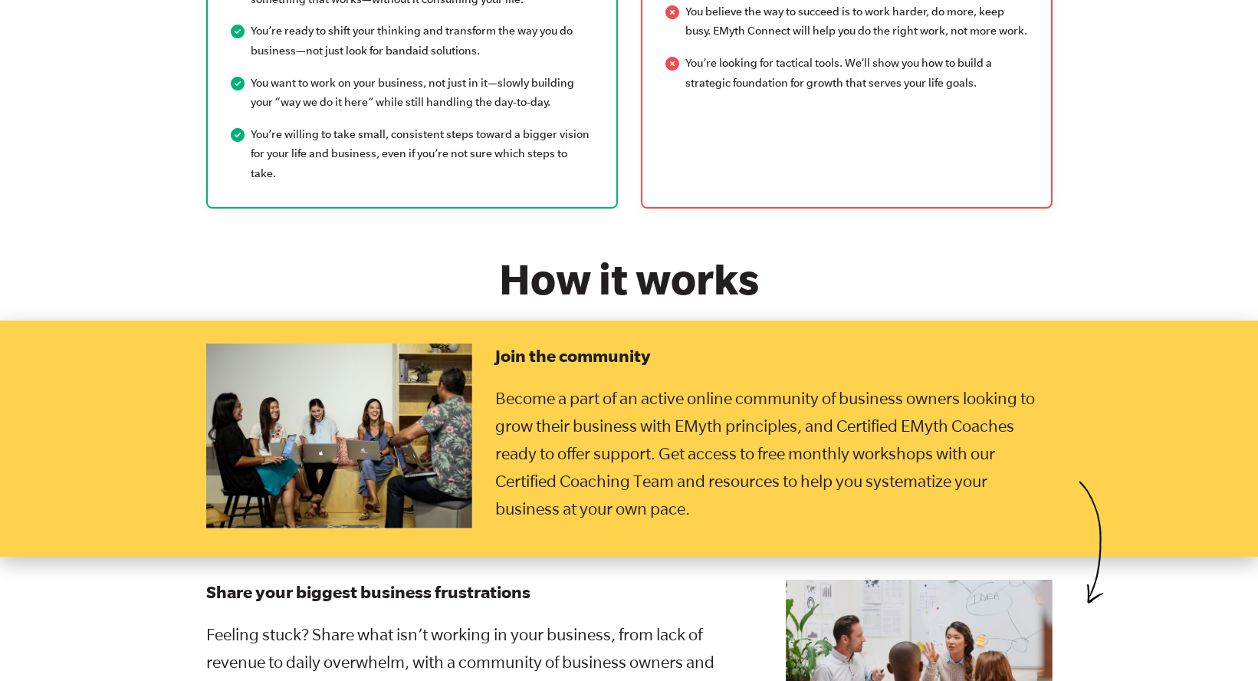
scroll to position [1903, 0]
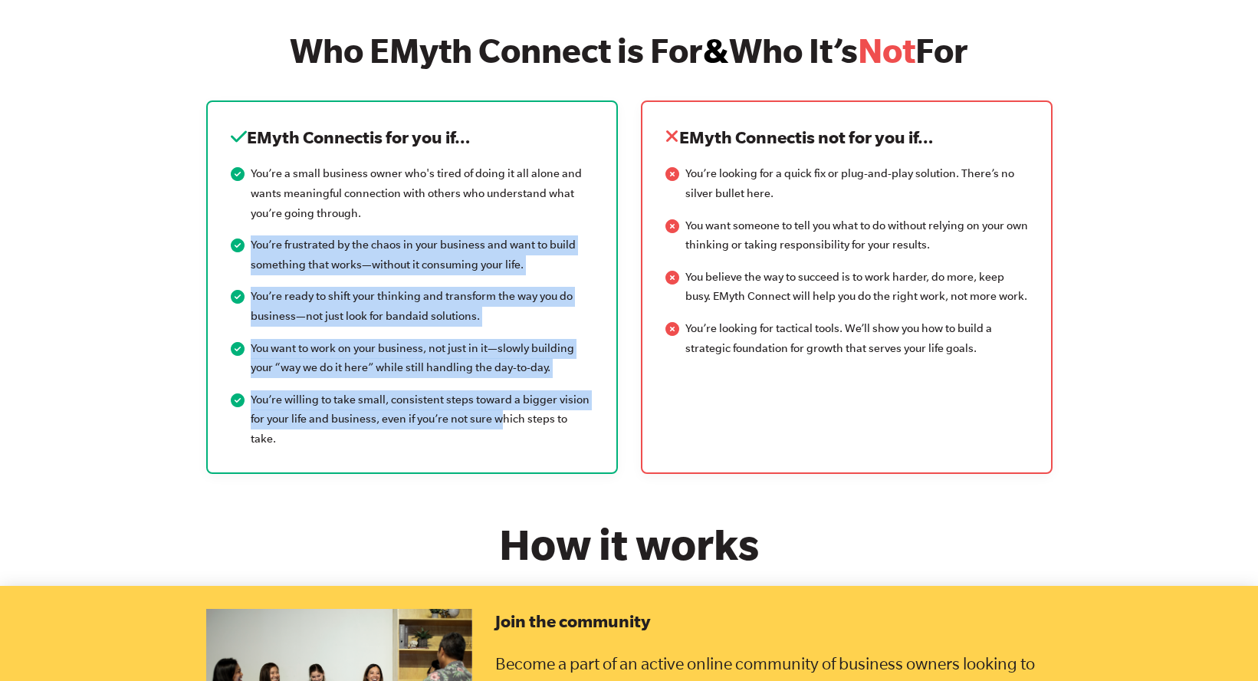
drag, startPoint x: 412, startPoint y: 233, endPoint x: 498, endPoint y: 406, distance: 193.4
click at [498, 406] on ul "You’re a small business owner who's tired of doing it all alone and wants meani…" at bounding box center [412, 306] width 363 height 284
click at [499, 404] on li "You’re willing to take small, consistent steps toward a bigger vision for your …" at bounding box center [412, 419] width 363 height 59
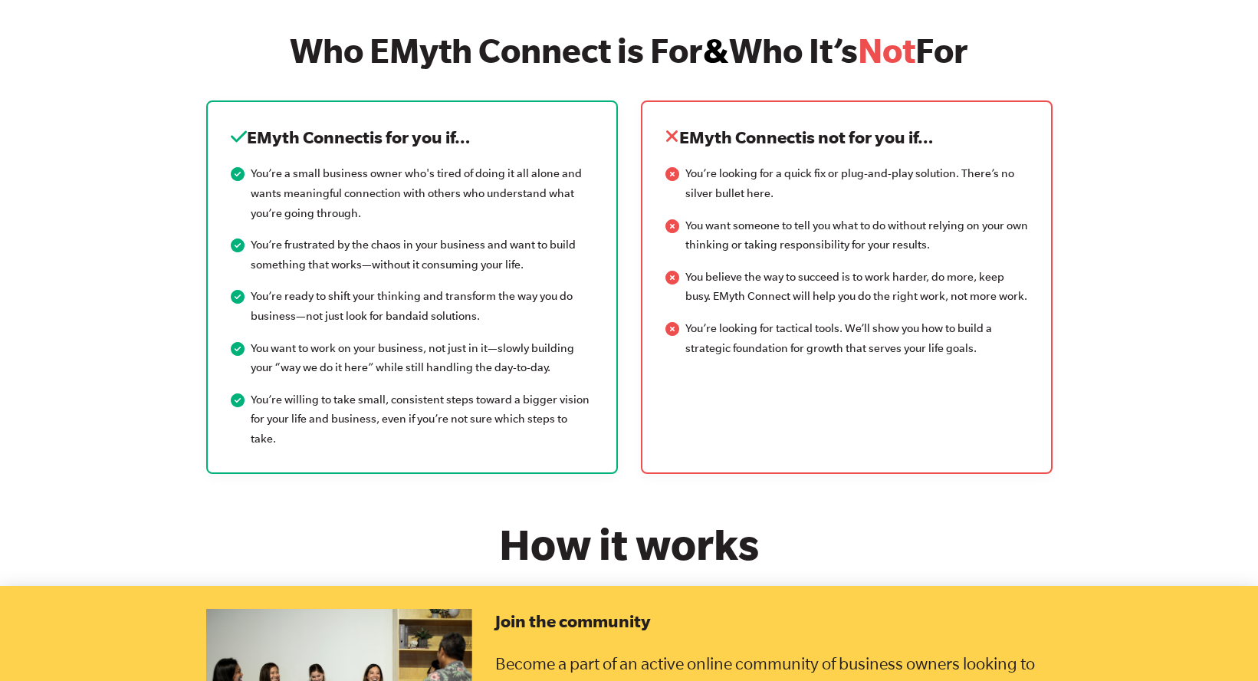
drag, startPoint x: 724, startPoint y: 396, endPoint x: 672, endPoint y: 136, distance: 265.2
click at [672, 136] on div "EMyth Connect is not for you if… You’re looking for a quick fix or plug-and-pla…" at bounding box center [847, 286] width 412 height 373
click at [672, 136] on icon at bounding box center [672, 136] width 14 height 18
drag, startPoint x: 672, startPoint y: 147, endPoint x: 726, endPoint y: 380, distance: 239.3
click at [726, 380] on div "EMyth Connect is not for you if… You’re looking for a quick fix or plug-and-pla…" at bounding box center [847, 286] width 412 height 373
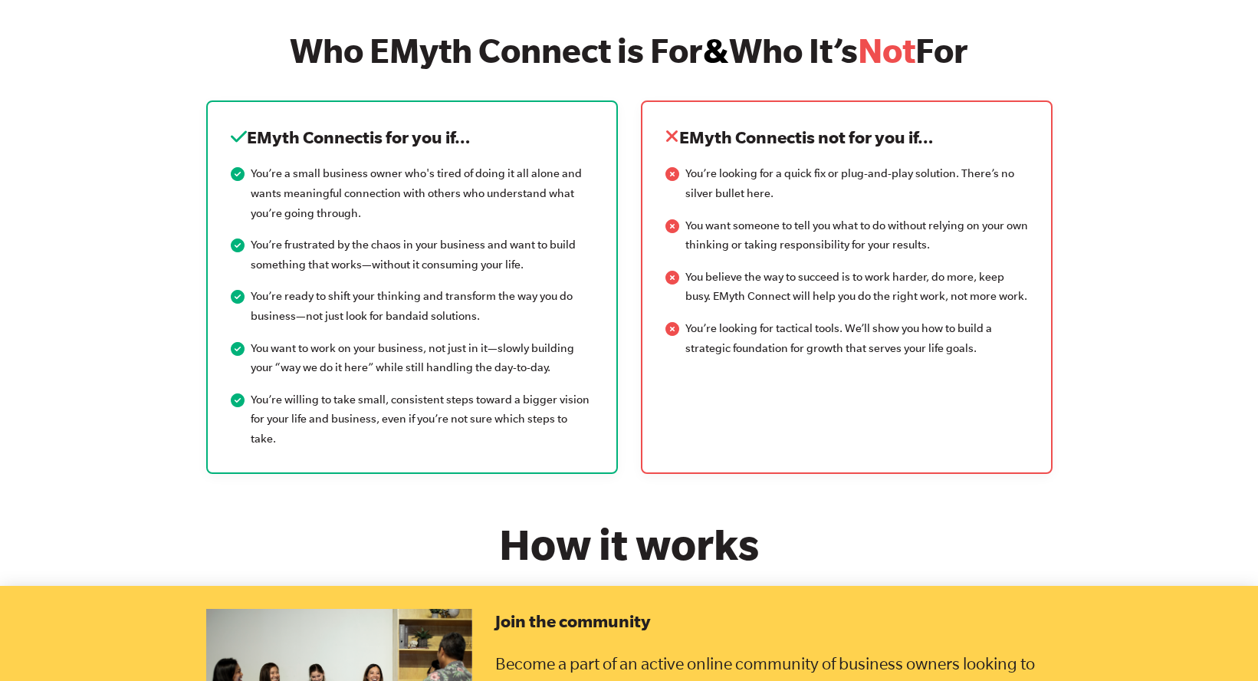
click at [724, 378] on div "EMyth Connect is not for you if… You’re looking for a quick fix or plug-and-pla…" at bounding box center [847, 286] width 412 height 373
drag, startPoint x: 721, startPoint y: 371, endPoint x: 693, endPoint y: 190, distance: 183.1
click at [693, 190] on div "EMyth Connect is not for you if… You’re looking for a quick fix or plug-and-pla…" at bounding box center [847, 286] width 412 height 373
click at [693, 190] on li "You’re looking for a quick fix or plug-and-play solution. There’s no silver bul…" at bounding box center [846, 183] width 363 height 39
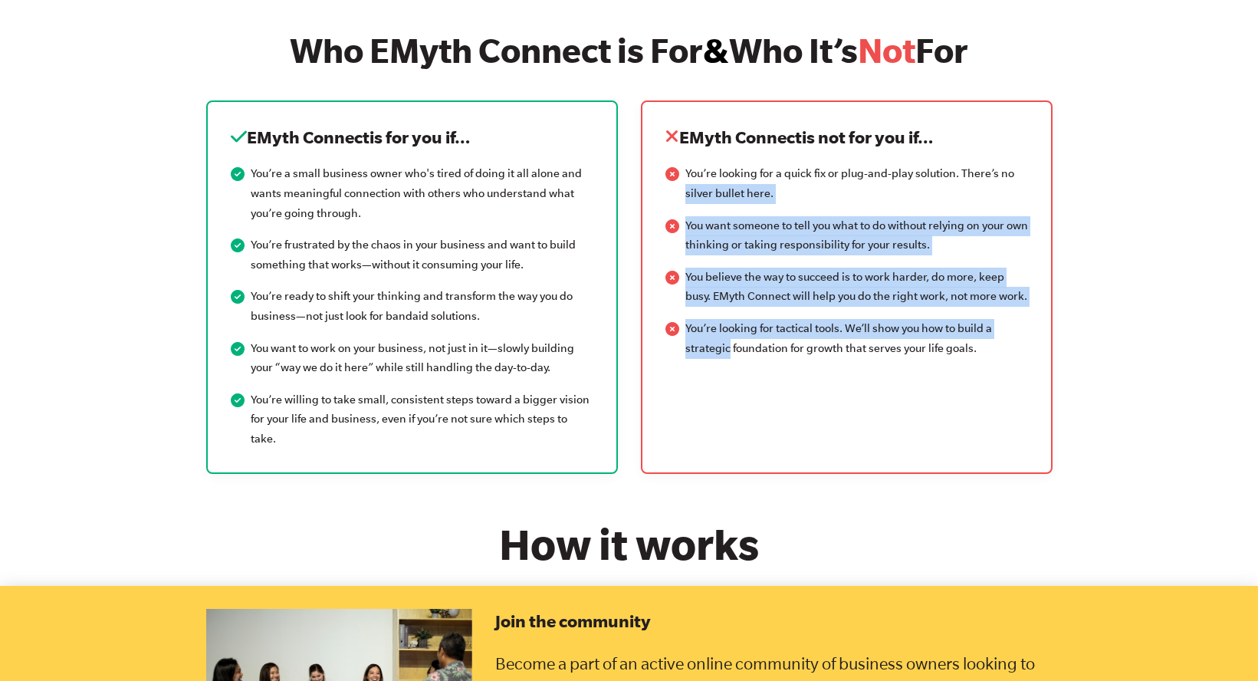
drag, startPoint x: 693, startPoint y: 195, endPoint x: 719, endPoint y: 333, distance: 141.2
click at [719, 333] on ul "You’re looking for a quick fix or plug-and-play solution. There’s no silver bul…" at bounding box center [846, 261] width 363 height 194
click at [719, 334] on li "You’re looking for tactical tools. We’ll show you how to build a strategic foun…" at bounding box center [846, 338] width 363 height 39
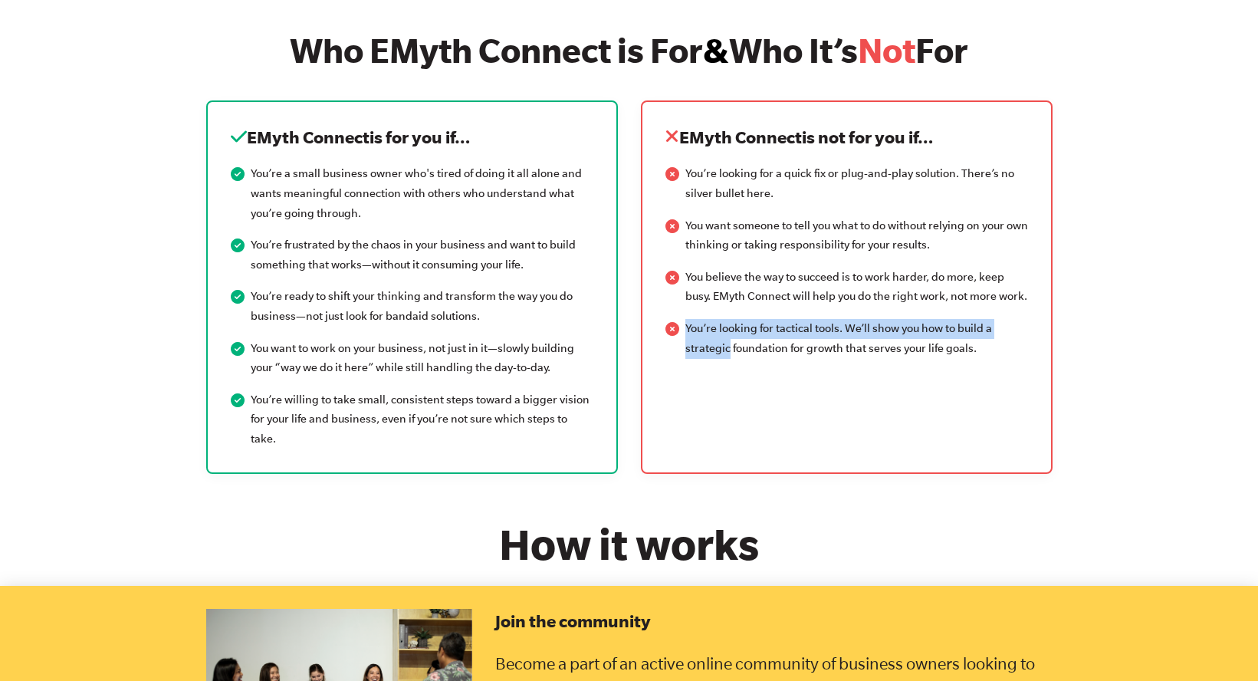
drag, startPoint x: 720, startPoint y: 340, endPoint x: 708, endPoint y: 304, distance: 38.1
click at [708, 304] on ul "You’re looking for a quick fix or plug-and-play solution. There’s no silver bul…" at bounding box center [846, 261] width 363 height 194
drag, startPoint x: 708, startPoint y: 304, endPoint x: 713, endPoint y: 360, distance: 56.2
click at [713, 360] on div "EMyth Connect is not for you if… You’re looking for a quick fix or plug-and-pla…" at bounding box center [847, 286] width 412 height 373
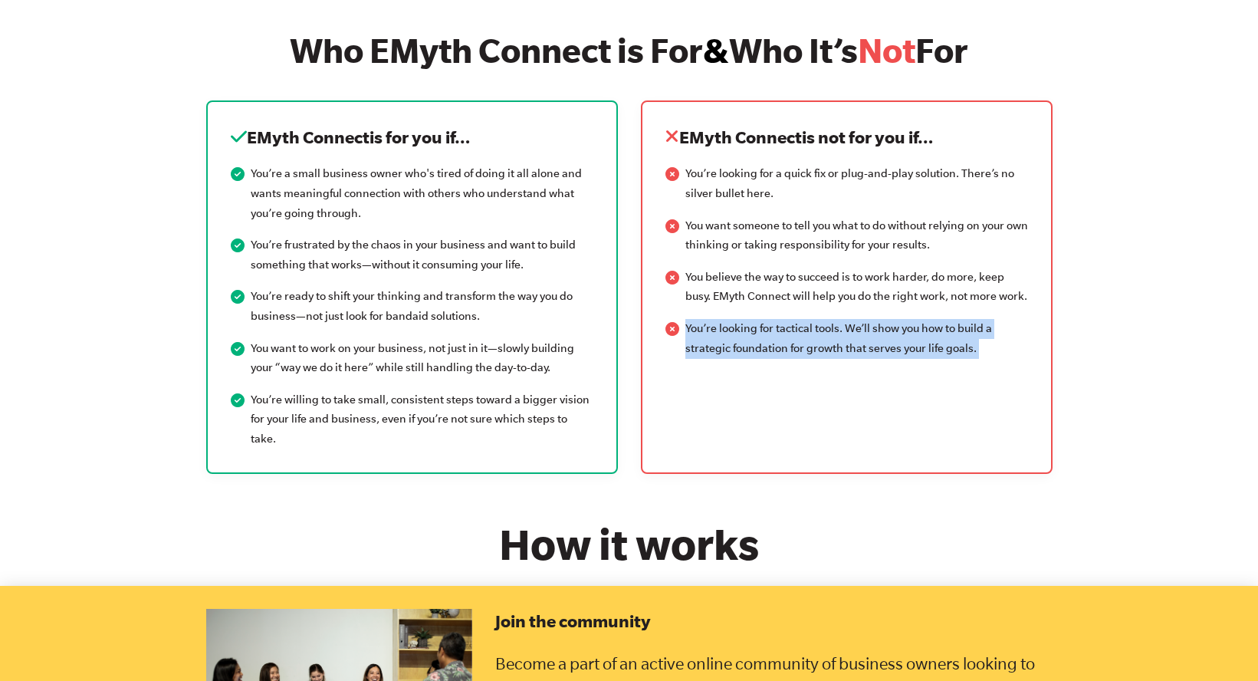
click at [713, 360] on div "EMyth Connect is not for you if… You’re looking for a quick fix or plug-and-pla…" at bounding box center [847, 286] width 412 height 373
drag, startPoint x: 710, startPoint y: 356, endPoint x: 678, endPoint y: 198, distance: 161.9
click at [678, 198] on div "EMyth Connect is not for you if… You’re looking for a quick fix or plug-and-pla…" at bounding box center [847, 286] width 412 height 373
click at [679, 198] on ul "You’re looking for a quick fix or plug-and-play solution. There’s no silver bul…" at bounding box center [846, 261] width 363 height 194
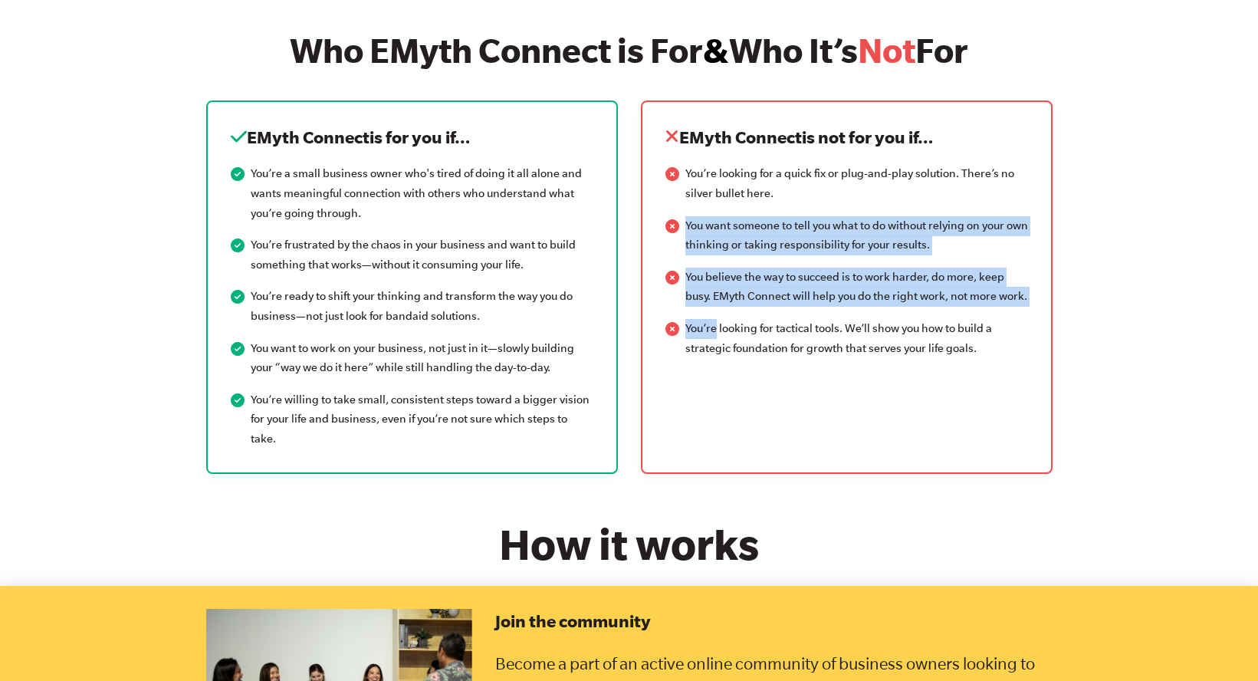
drag, startPoint x: 679, startPoint y: 198, endPoint x: 689, endPoint y: 312, distance: 114.7
click at [689, 312] on ul "You’re looking for a quick fix or plug-and-play solution. There’s no silver bul…" at bounding box center [846, 261] width 363 height 194
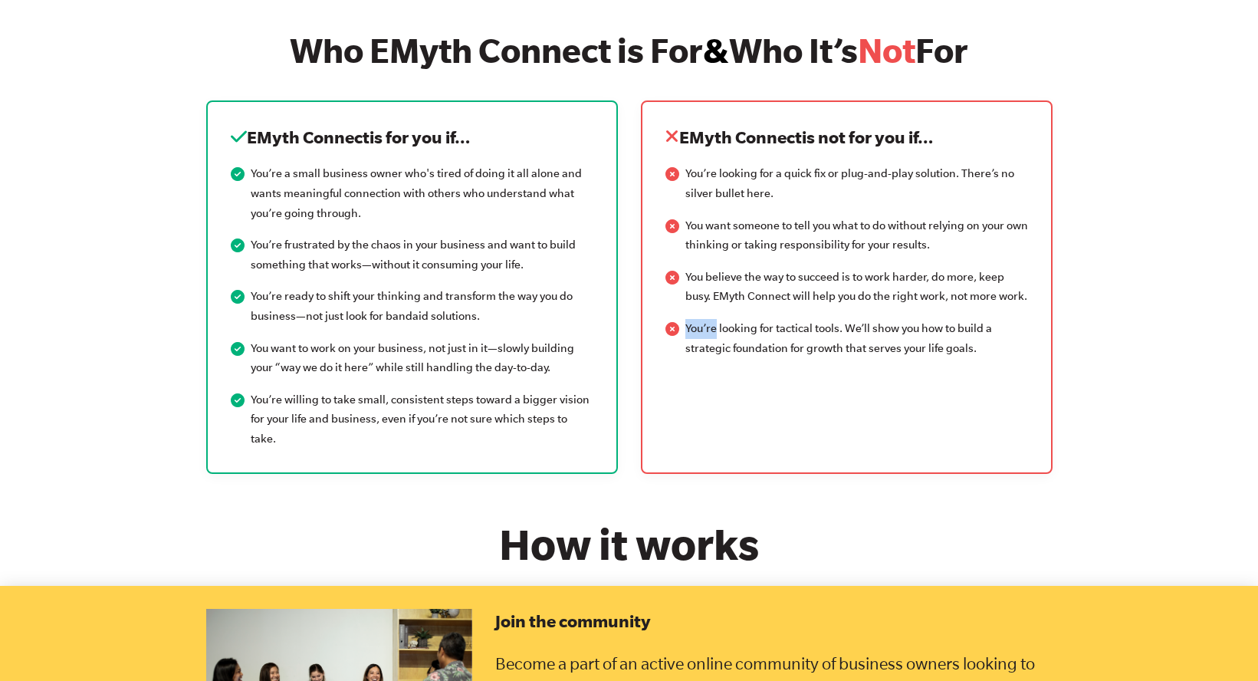
drag, startPoint x: 689, startPoint y: 312, endPoint x: 693, endPoint y: 324, distance: 12.1
click at [689, 319] on li "You’re looking for tactical tools. We’ll show you how to build a strategic foun…" at bounding box center [846, 338] width 363 height 39
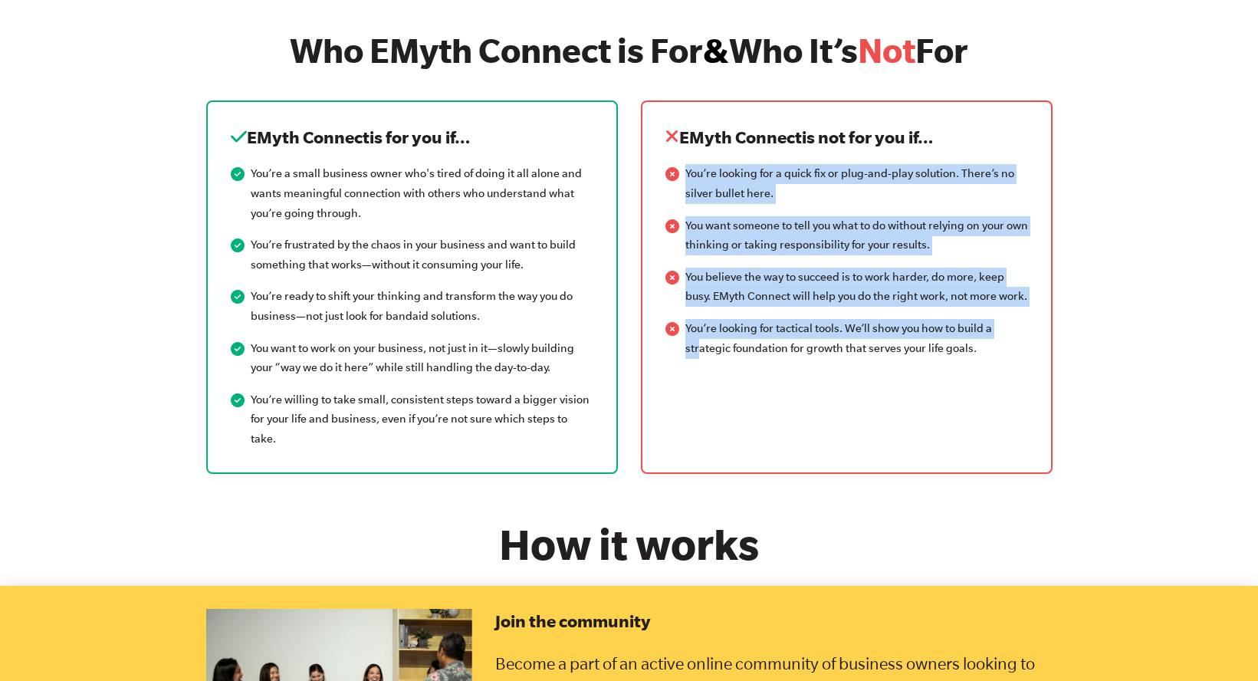
drag, startPoint x: 696, startPoint y: 328, endPoint x: 682, endPoint y: 169, distance: 160.1
click at [682, 169] on ul "You’re looking for a quick fix or plug-and-play solution. There’s no silver bul…" at bounding box center [846, 261] width 363 height 194
click at [683, 169] on li "You’re looking for a quick fix or plug-and-play solution. There’s no silver bul…" at bounding box center [846, 183] width 363 height 39
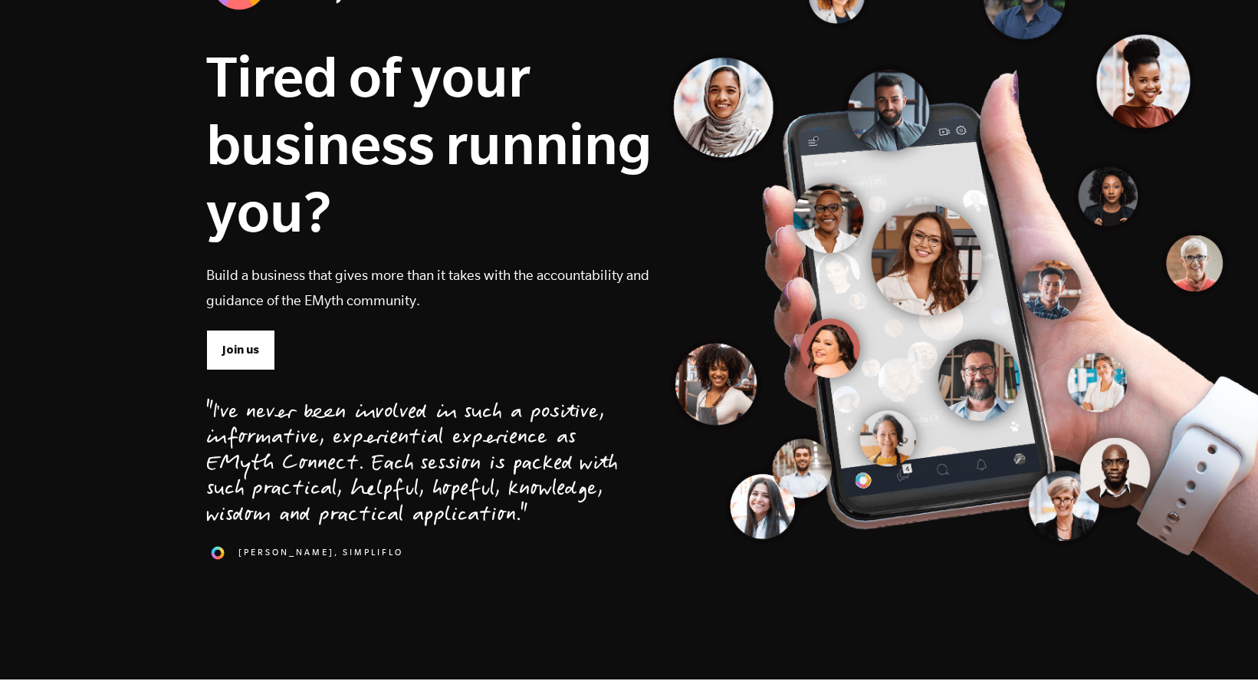
scroll to position [0, 0]
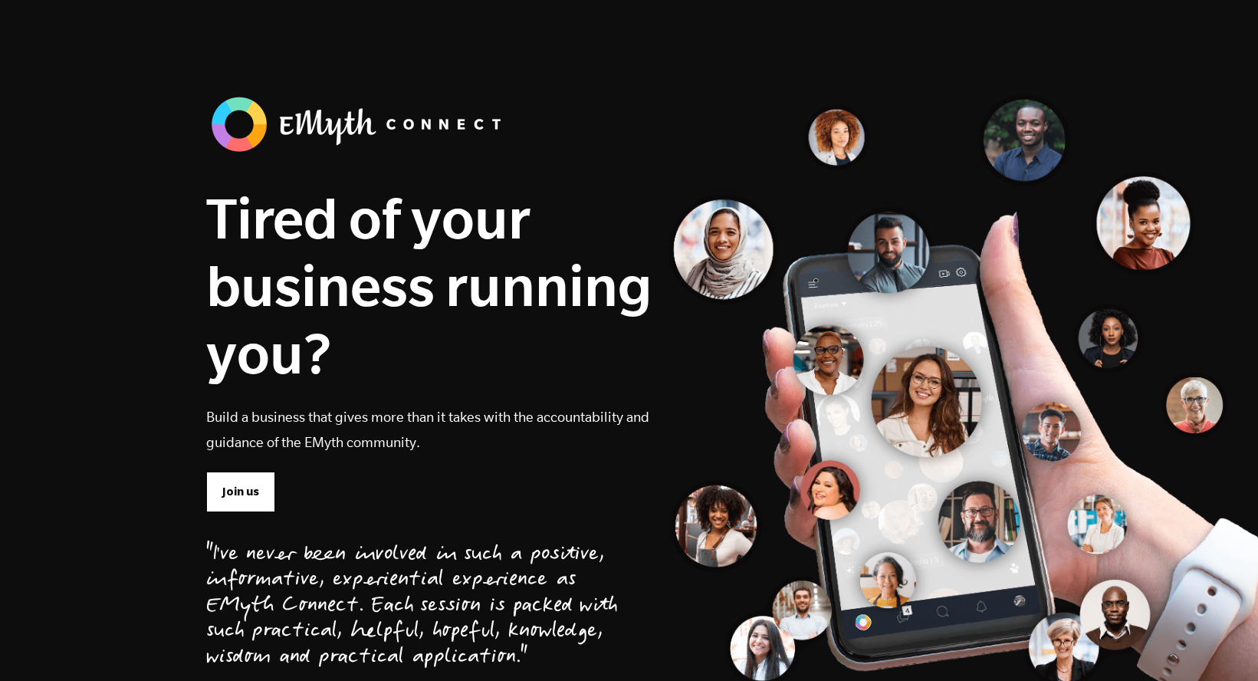
click at [416, 126] on img at bounding box center [359, 124] width 307 height 64
click at [291, 148] on img at bounding box center [359, 124] width 307 height 64
click at [290, 137] on img at bounding box center [359, 124] width 307 height 64
click at [228, 128] on img at bounding box center [359, 124] width 307 height 64
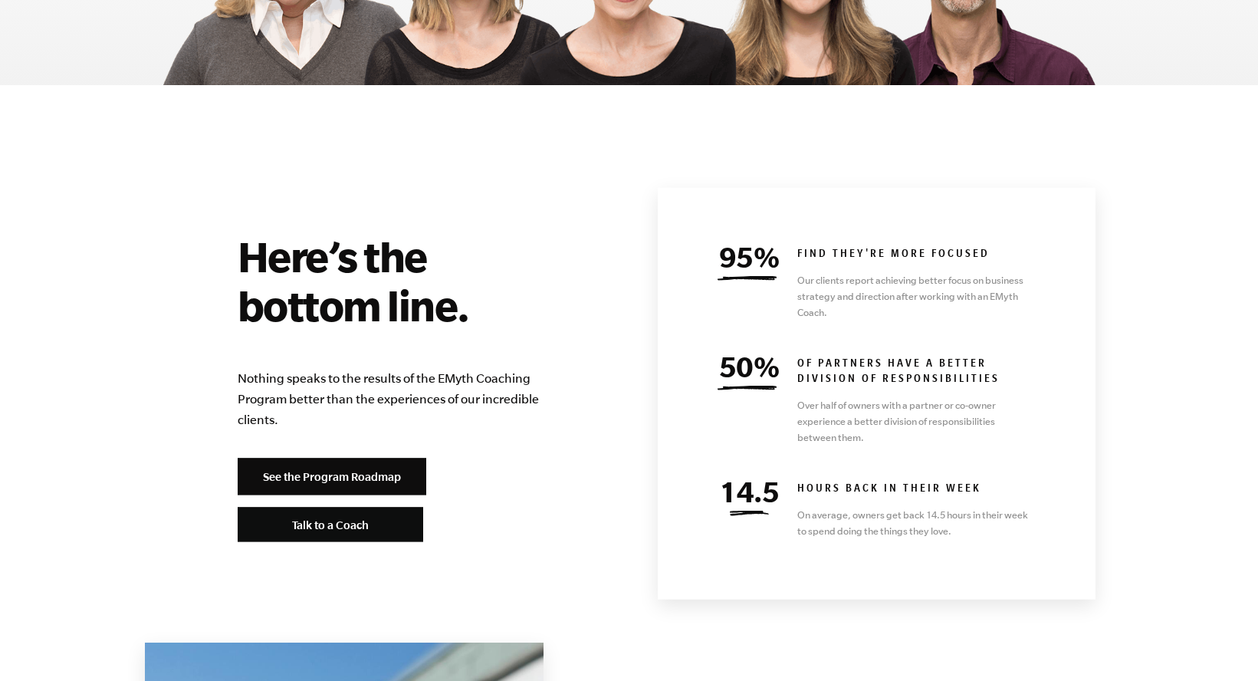
scroll to position [6569, 0]
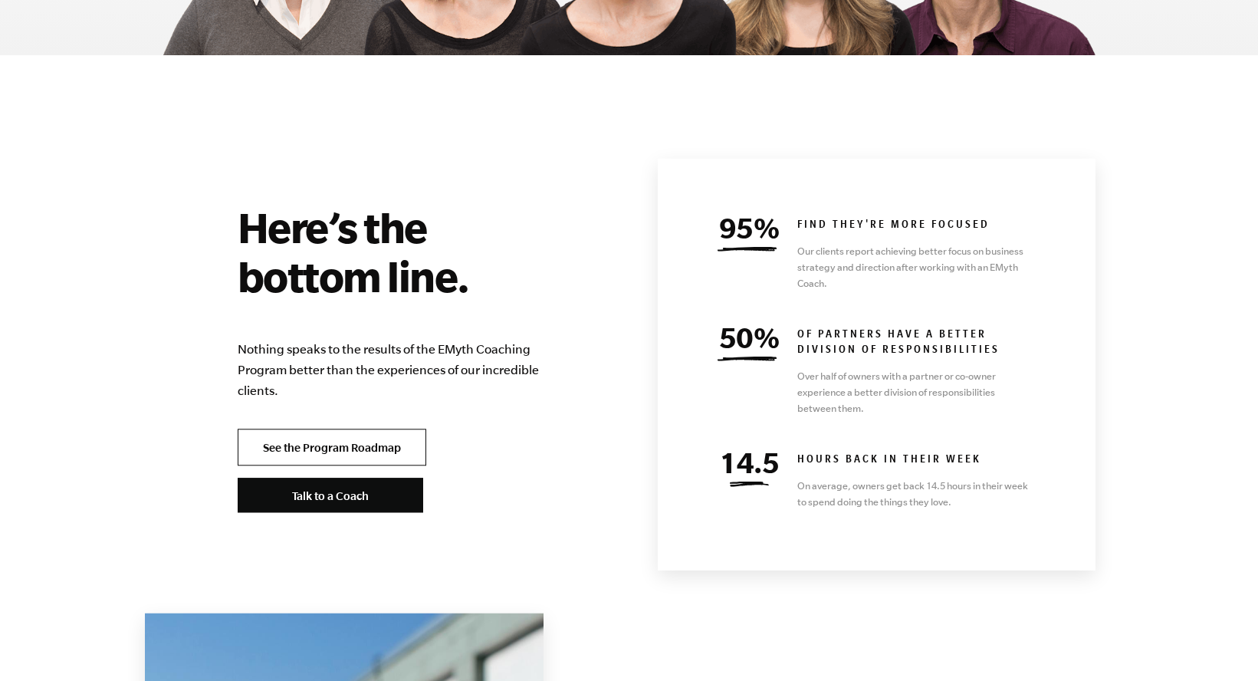
click at [349, 429] on link "See the Program Roadmap" at bounding box center [332, 447] width 189 height 37
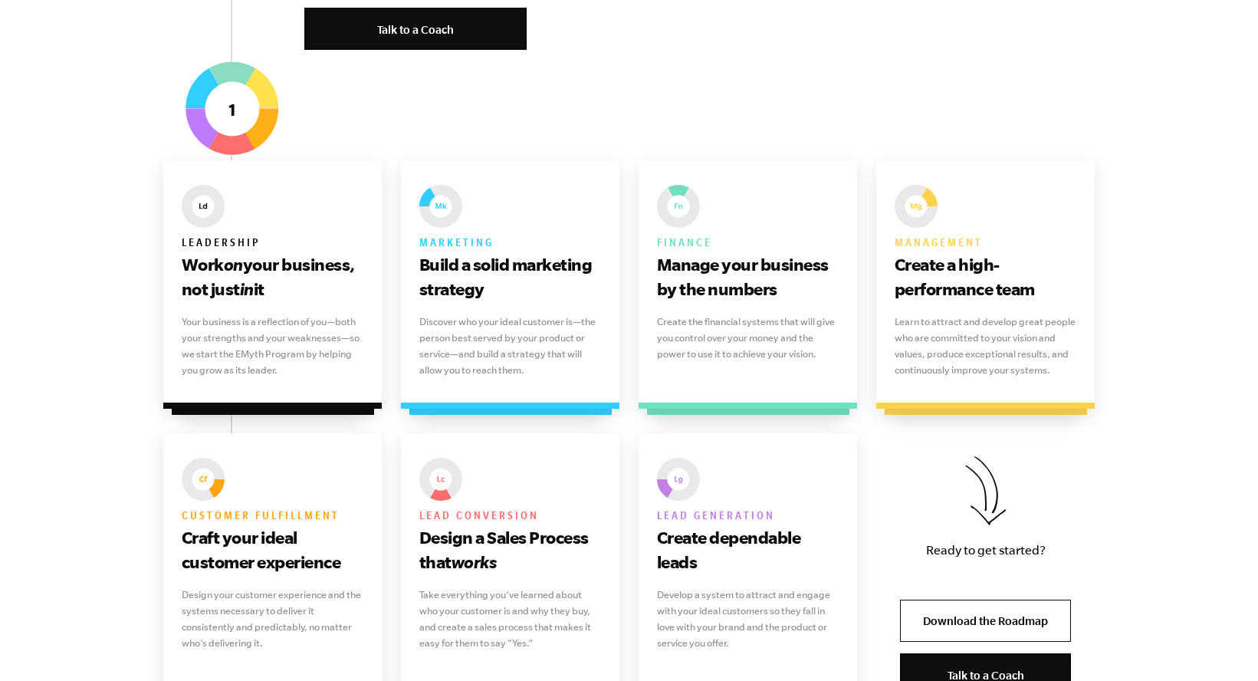
scroll to position [974, 0]
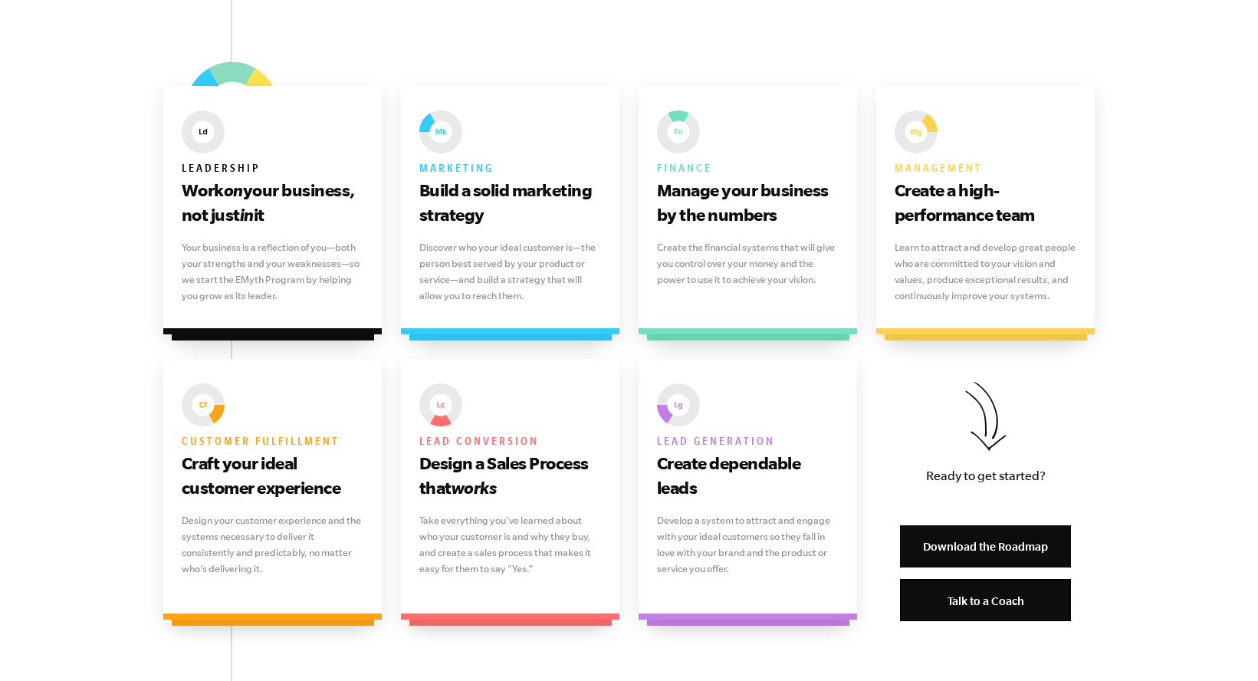
click at [978, 557] on link "Download the Roadmap" at bounding box center [985, 546] width 171 height 42
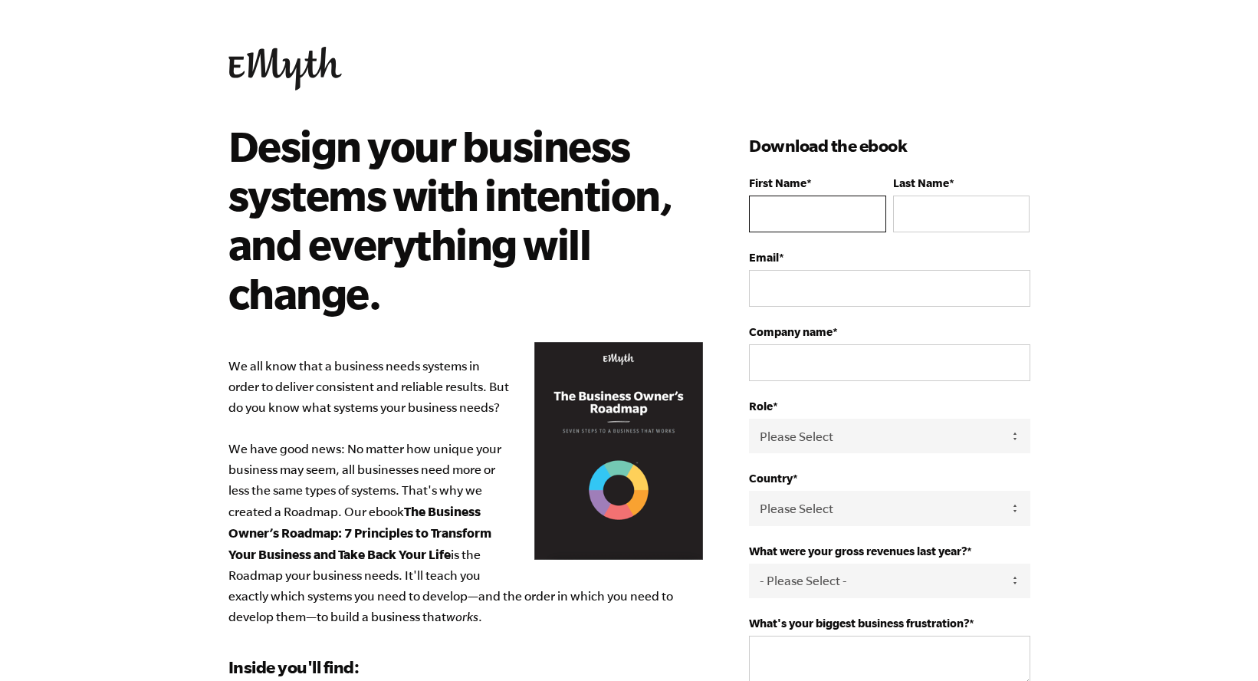
type input "O"
type input "Lauren"
type input "[PERSON_NAME]"
type input "lauren@hardage-hardage.com"
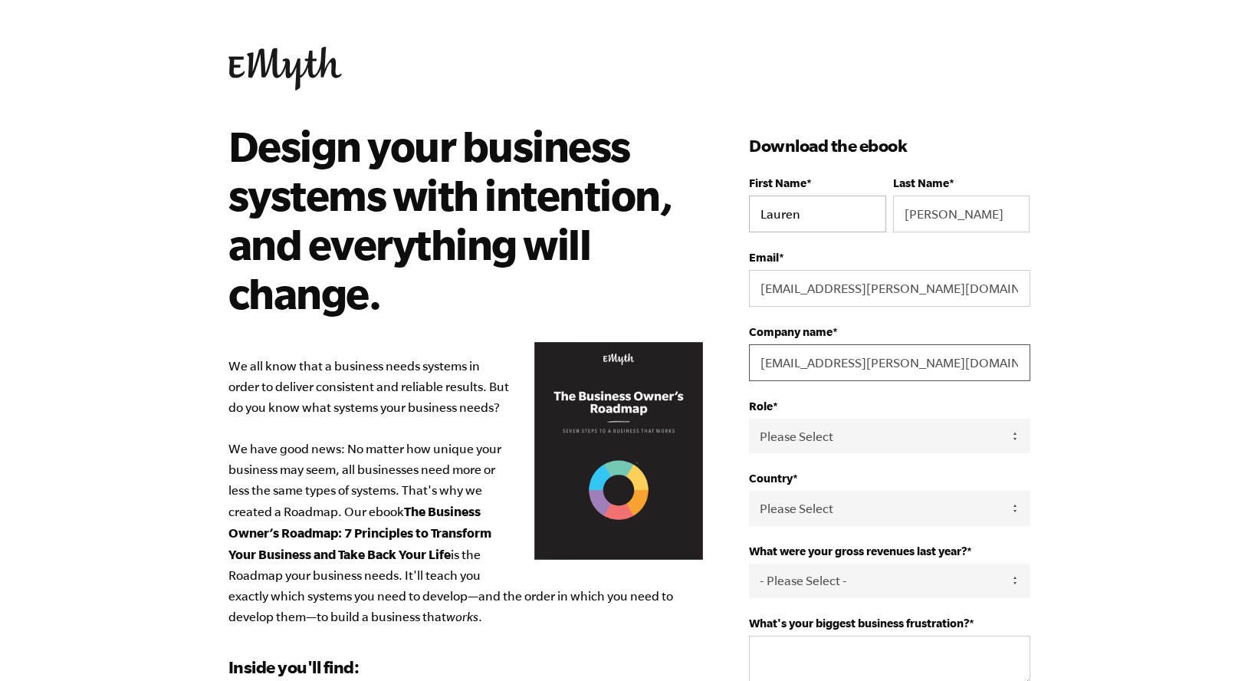
type input "lauren@hardage-hardage.com"
select select "Partner / Co-Owner"
select select "United States"
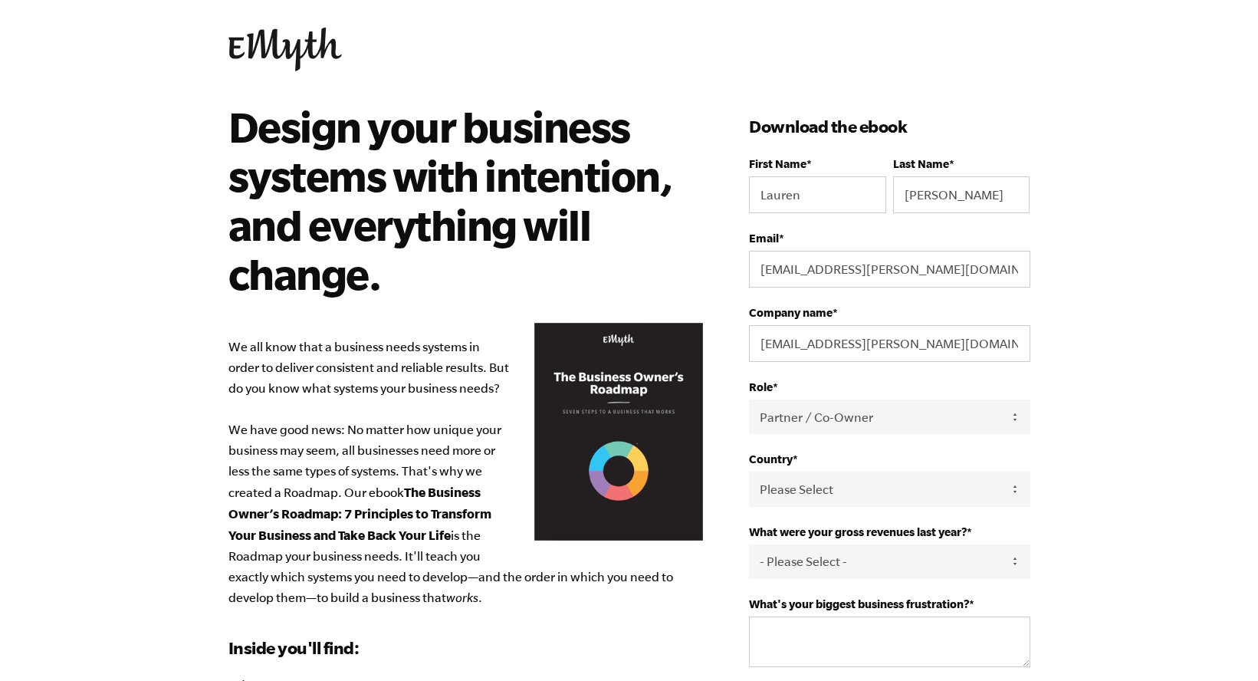
scroll to position [39, 0]
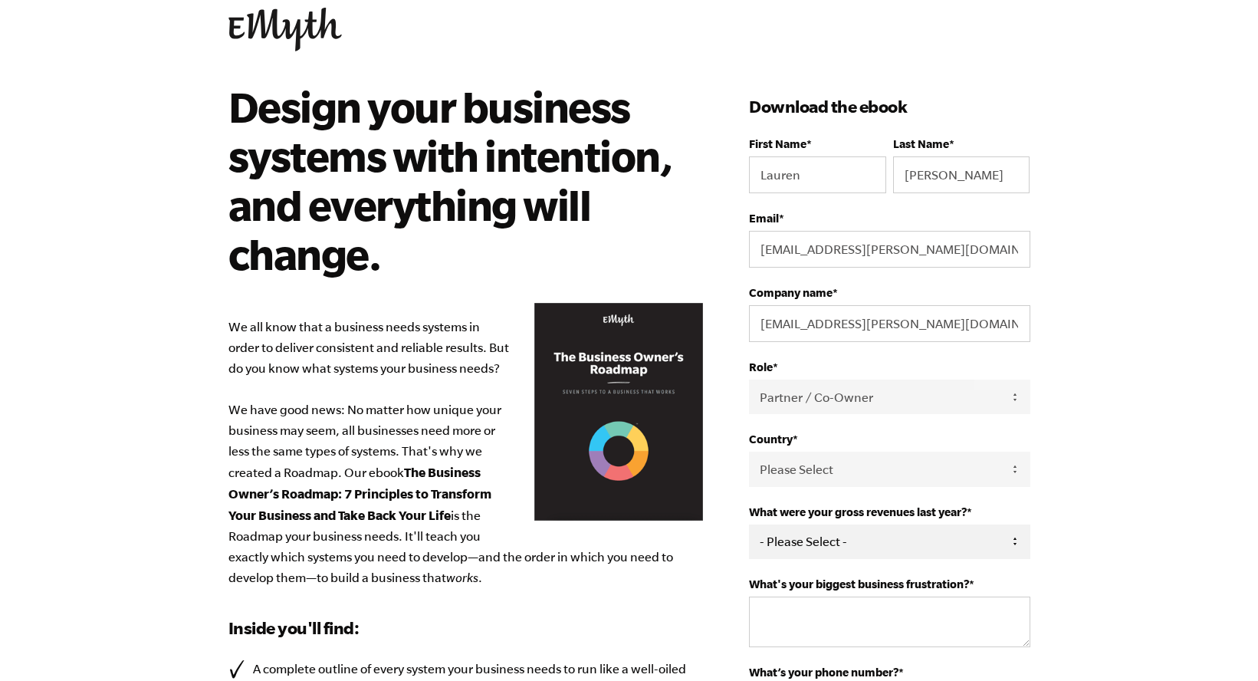
select select "151-275K"
click at [815, 586] on span "What's your biggest business frustration?" at bounding box center [859, 583] width 220 height 13
click at [815, 596] on textarea "What's your biggest business frustration? *" at bounding box center [889, 621] width 281 height 51
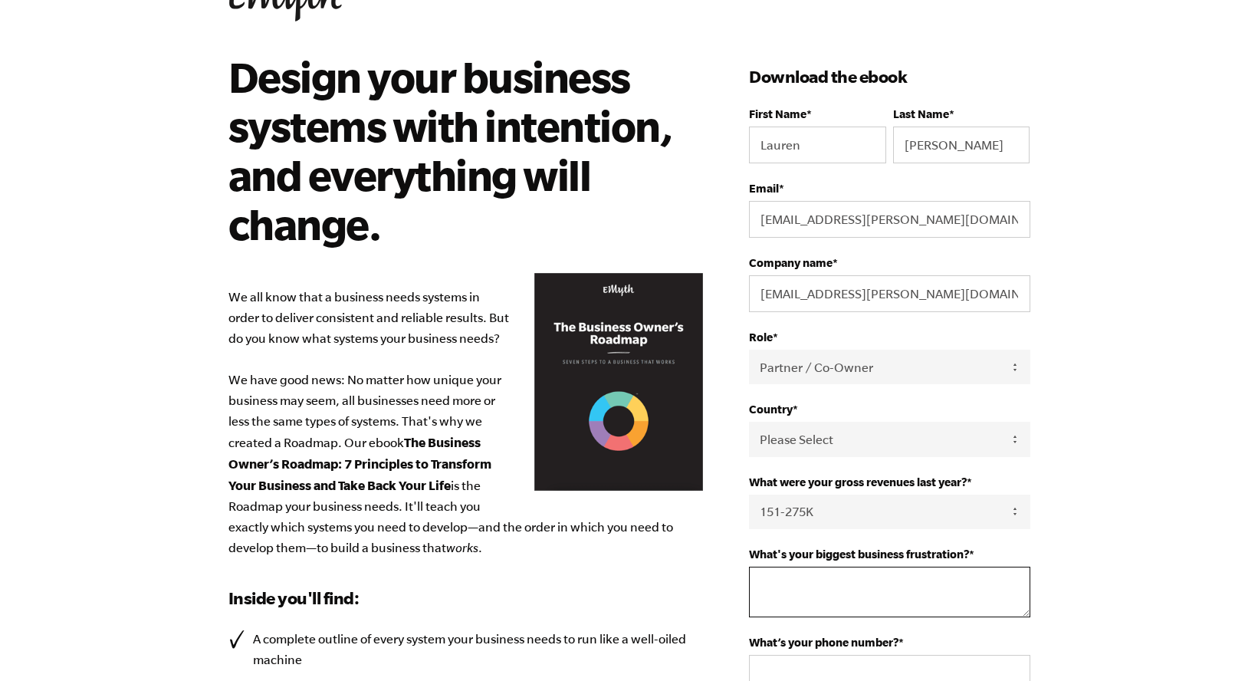
click at [815, 586] on textarea "What's your biggest business frustration? *" at bounding box center [889, 592] width 281 height 51
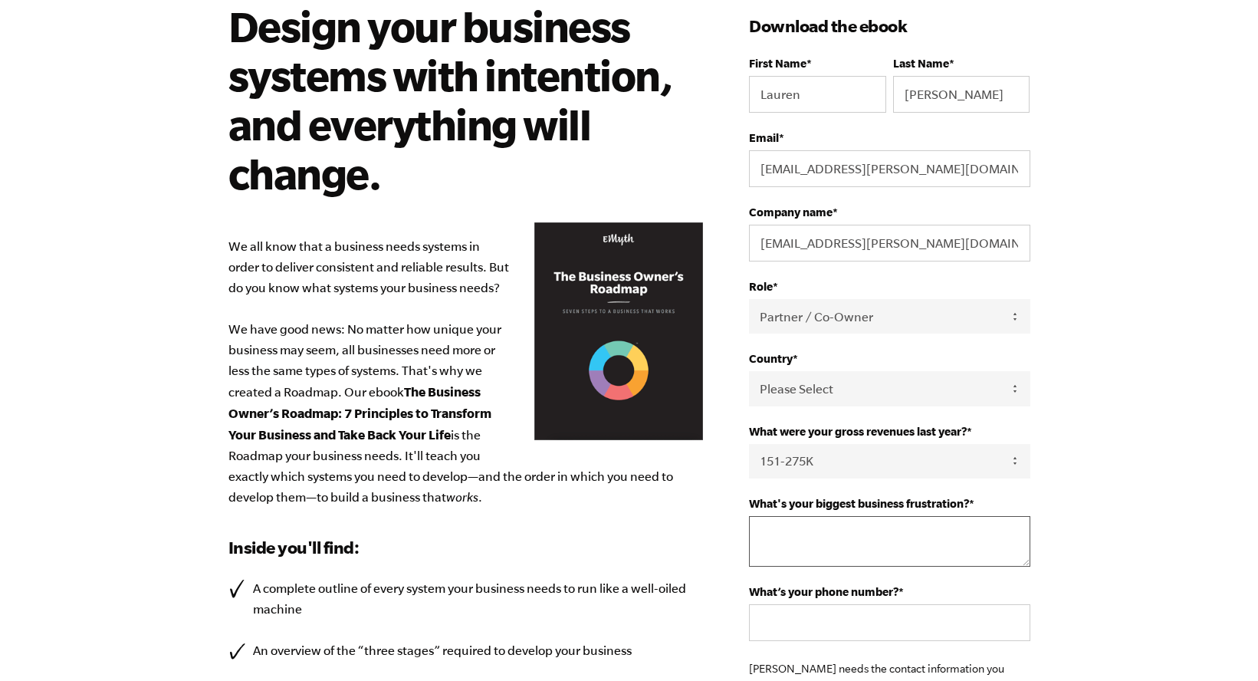
scroll to position [174, 0]
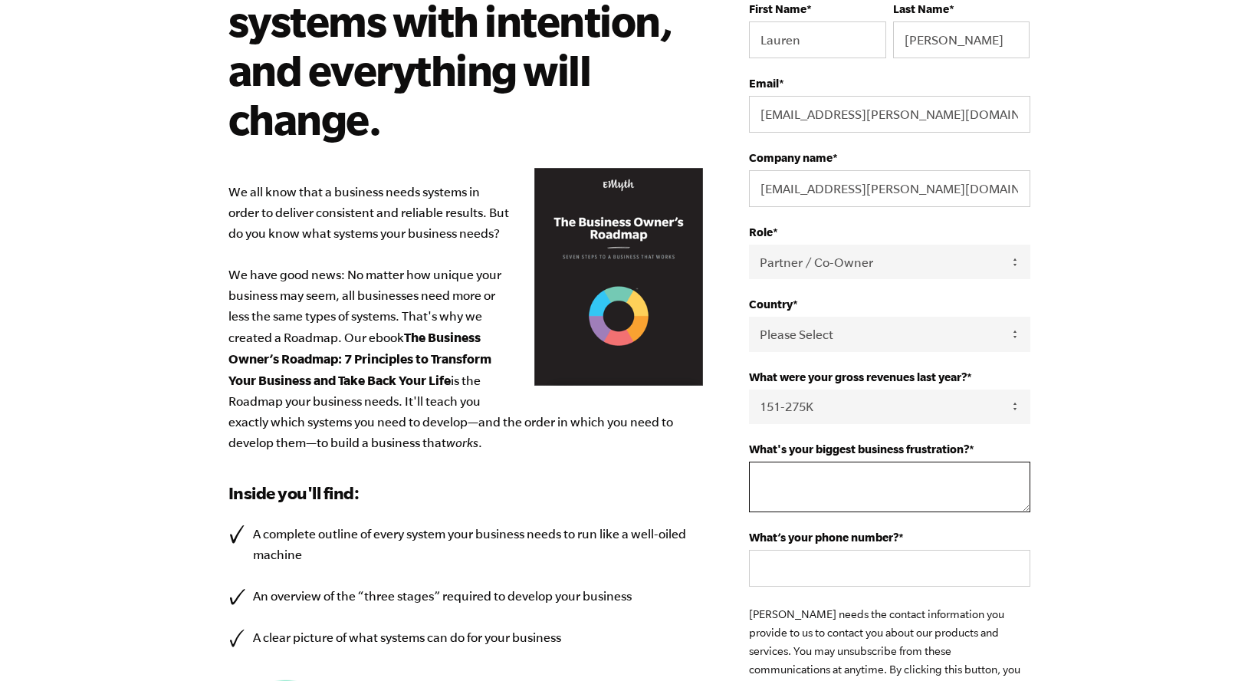
click at [784, 485] on textarea "What's your biggest business frustration? *" at bounding box center [889, 487] width 281 height 51
click at [783, 483] on textarea "What's your biggest business frustration? *" at bounding box center [889, 487] width 281 height 51
type textarea "n"
click at [987, 511] on textarea "My services dont' feel scalable; so much custom work - repeatable processes are…" at bounding box center [889, 487] width 281 height 51
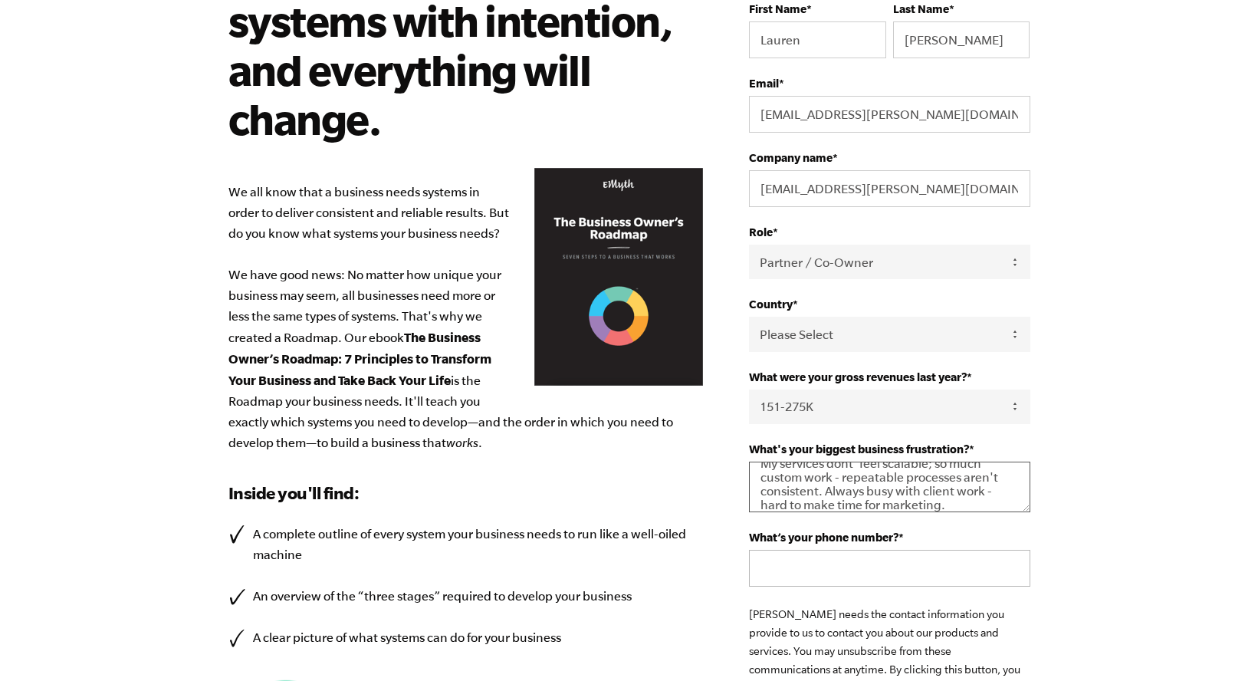
type textarea "My services dont' feel scalable; so much custom work - repeatable processes are…"
type input "5127994270"
drag, startPoint x: 1033, startPoint y: 540, endPoint x: 1095, endPoint y: 522, distance: 63.8
click at [1095, 507] on html "Design your business systems with intention, and everything will change. We all…" at bounding box center [629, 166] width 1258 height 681
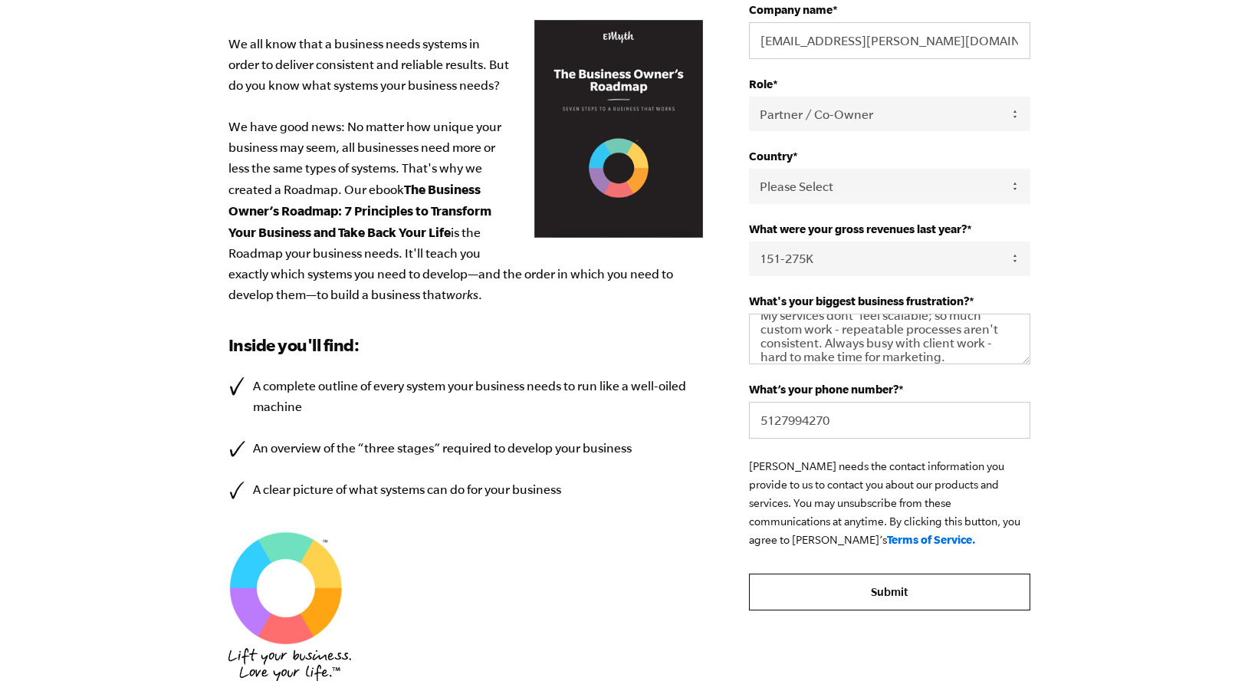
click at [878, 609] on input "Submit" at bounding box center [889, 591] width 281 height 37
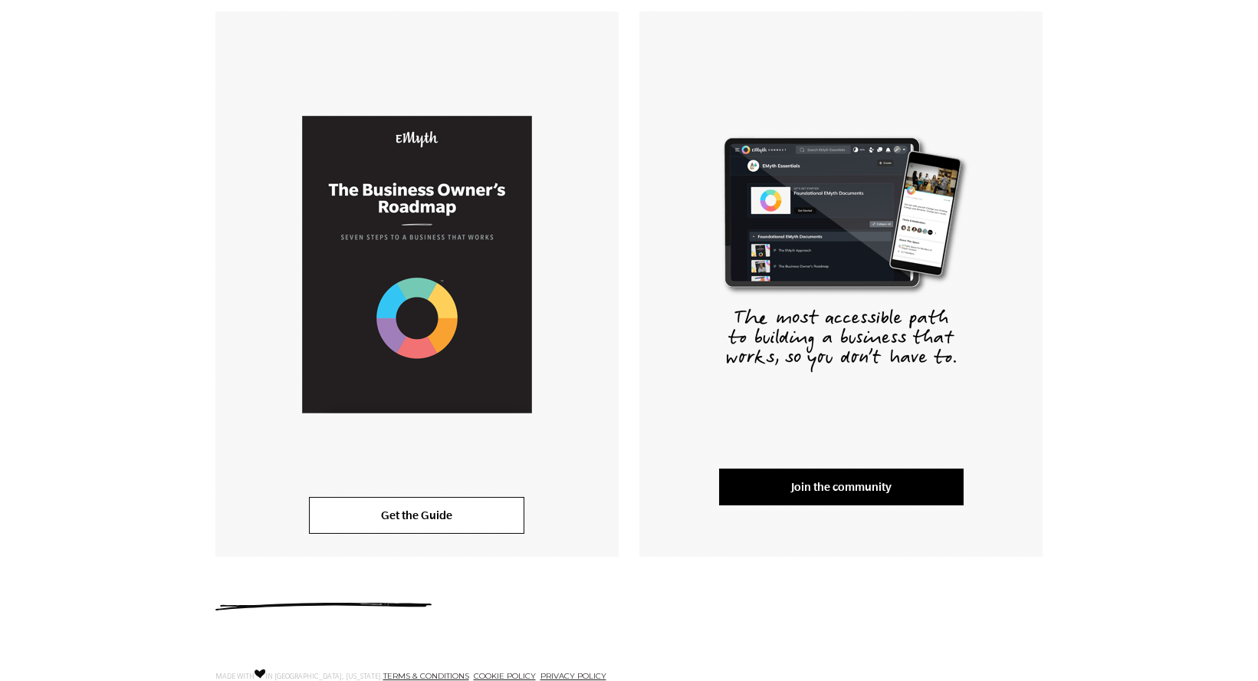
scroll to position [364, 0]
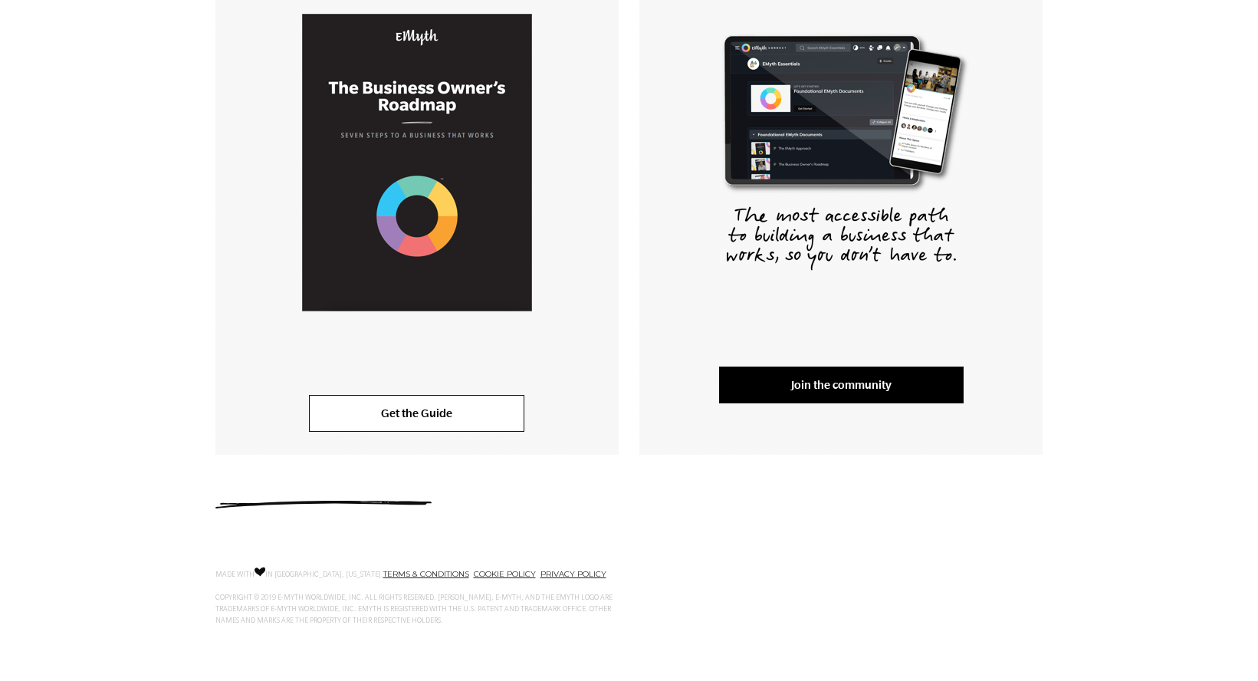
click at [389, 200] on img at bounding box center [417, 162] width 230 height 297
